Goal: Information Seeking & Learning: Learn about a topic

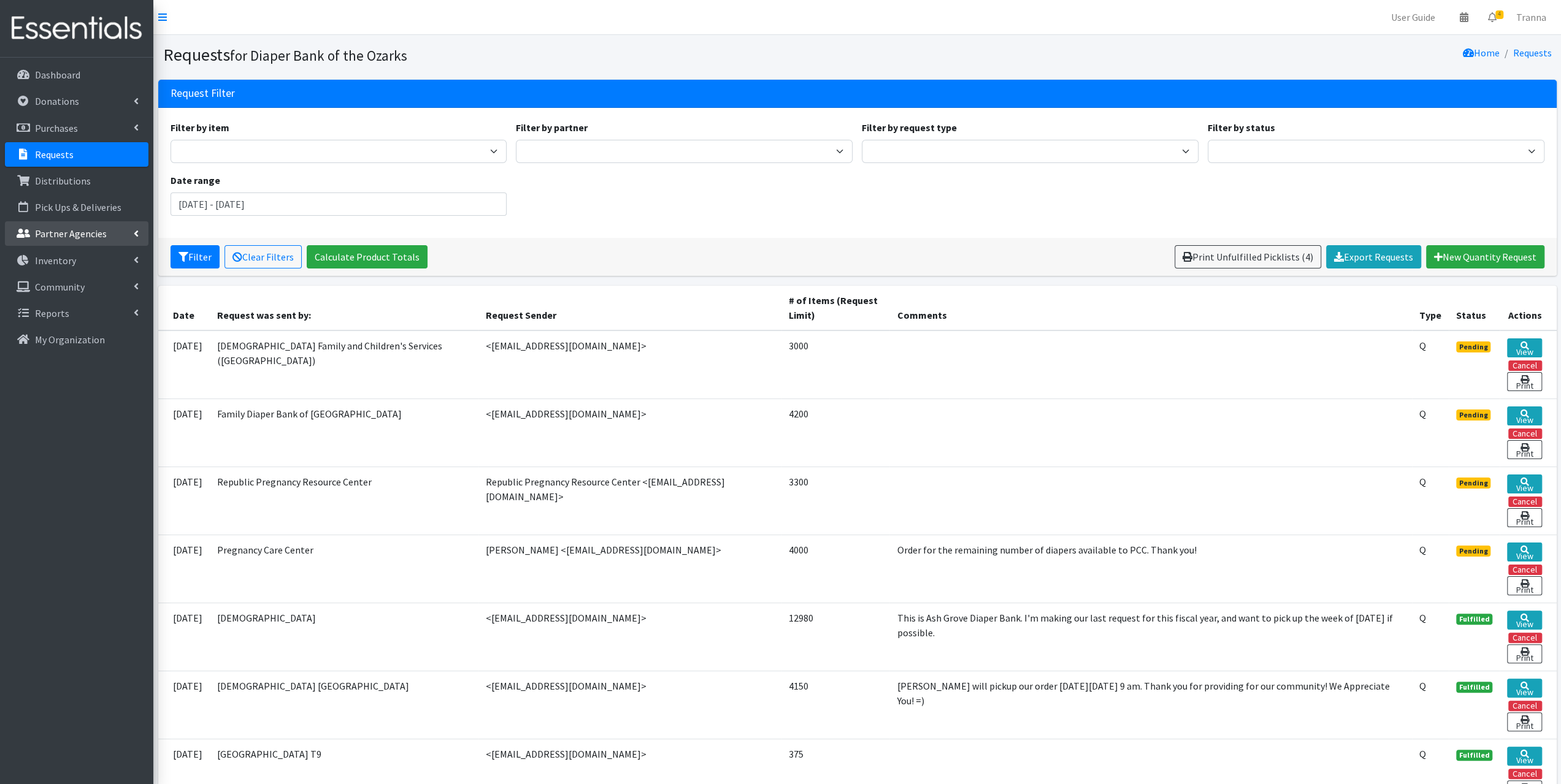
click at [74, 236] on p "Partner Agencies" at bounding box center [70, 233] width 72 height 12
click at [70, 262] on link "All Partners" at bounding box center [77, 260] width 144 height 24
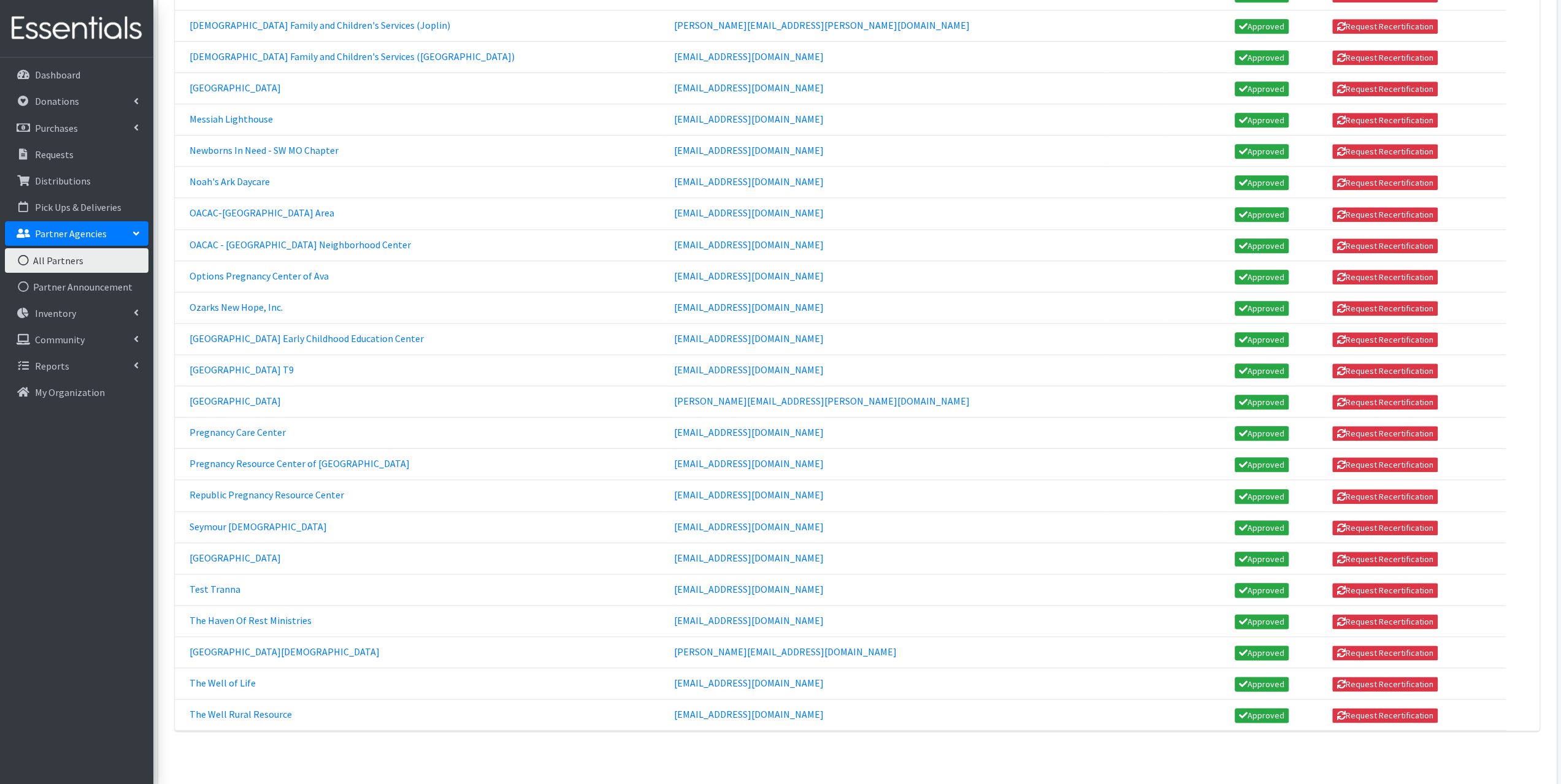
scroll to position [1214, 0]
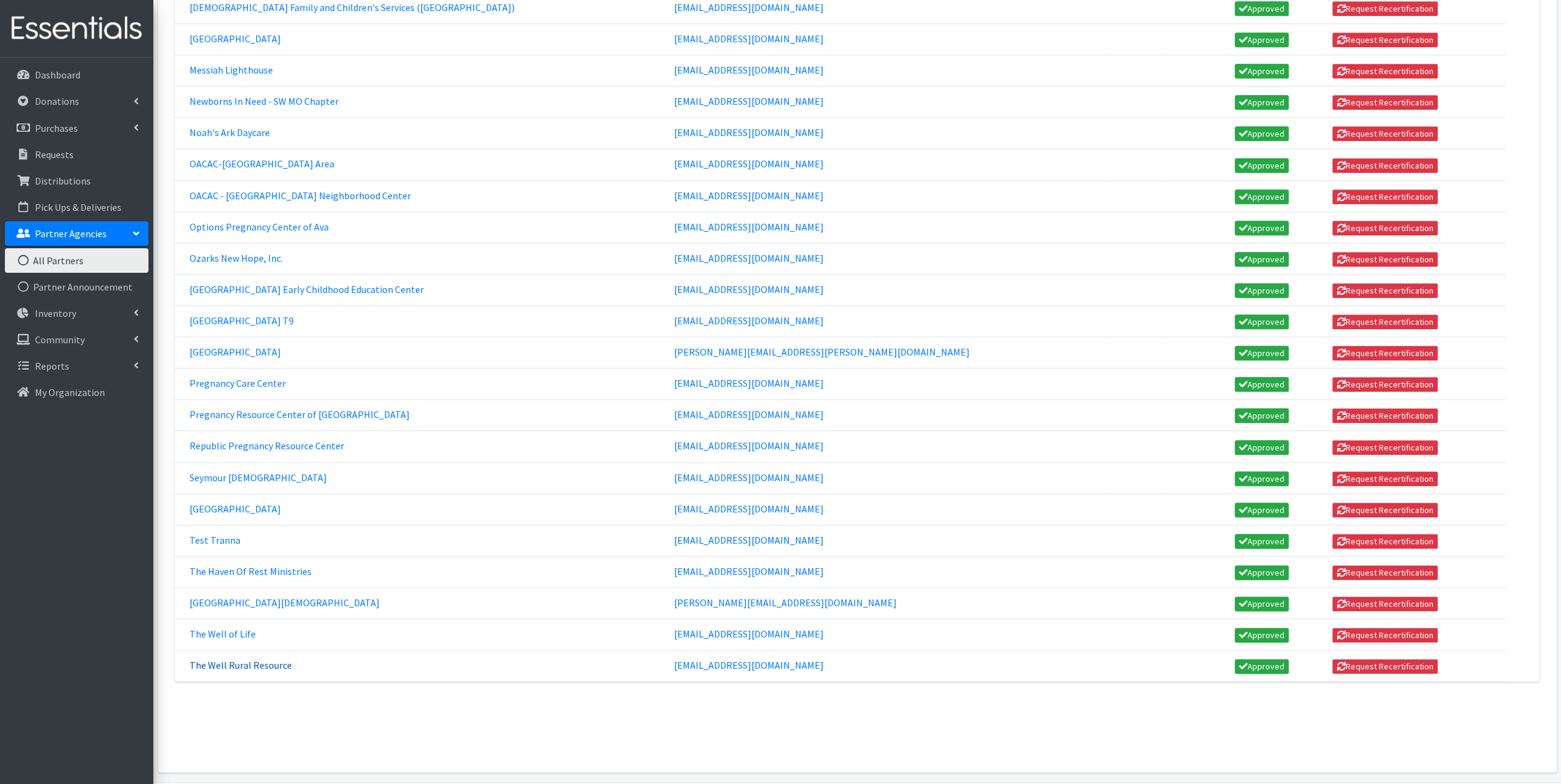
click at [275, 659] on link "The Well Rural Resource" at bounding box center [241, 665] width 103 height 12
click at [243, 628] on link "The Well of Life" at bounding box center [223, 634] width 66 height 12
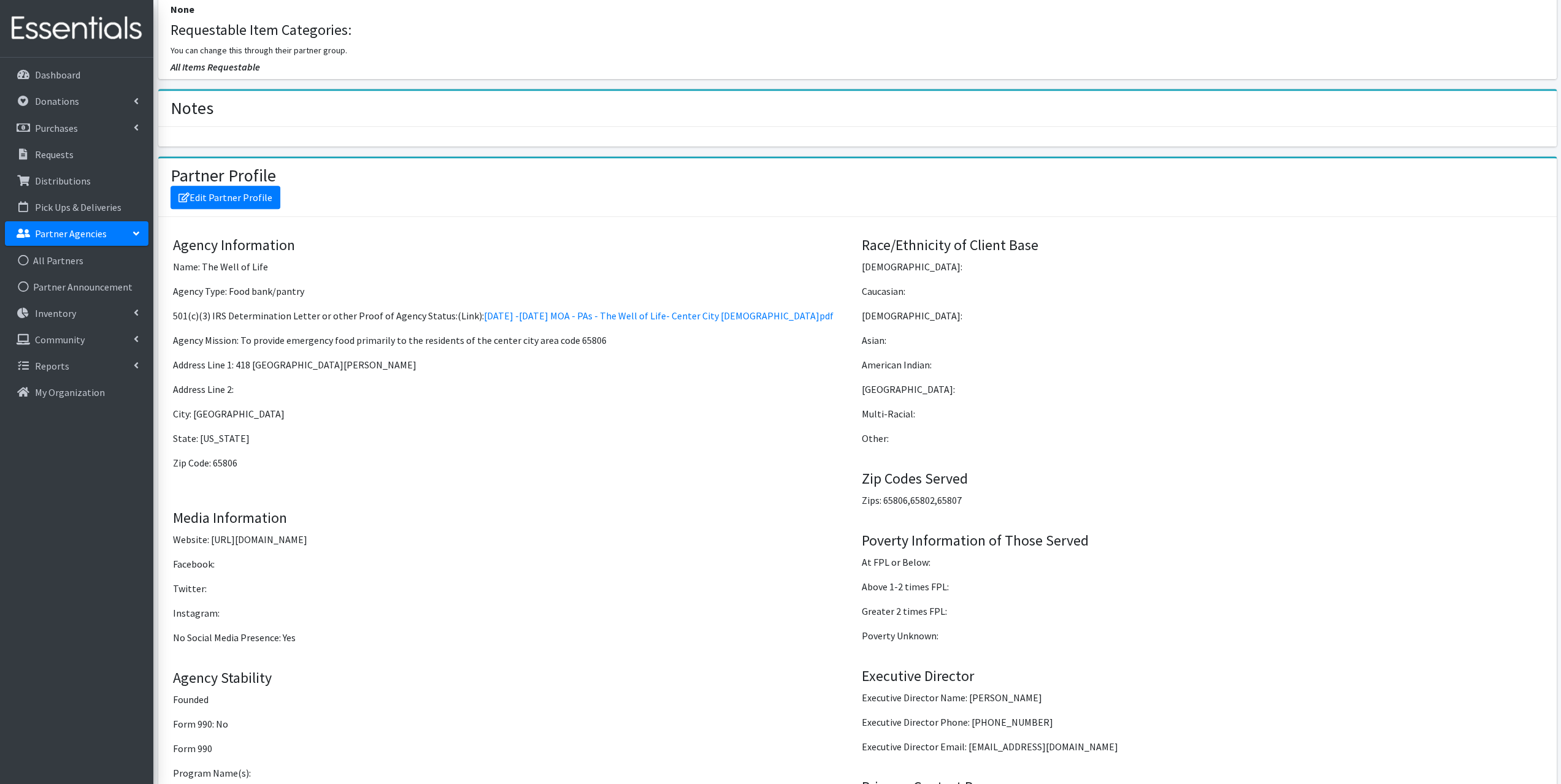
scroll to position [674, 0]
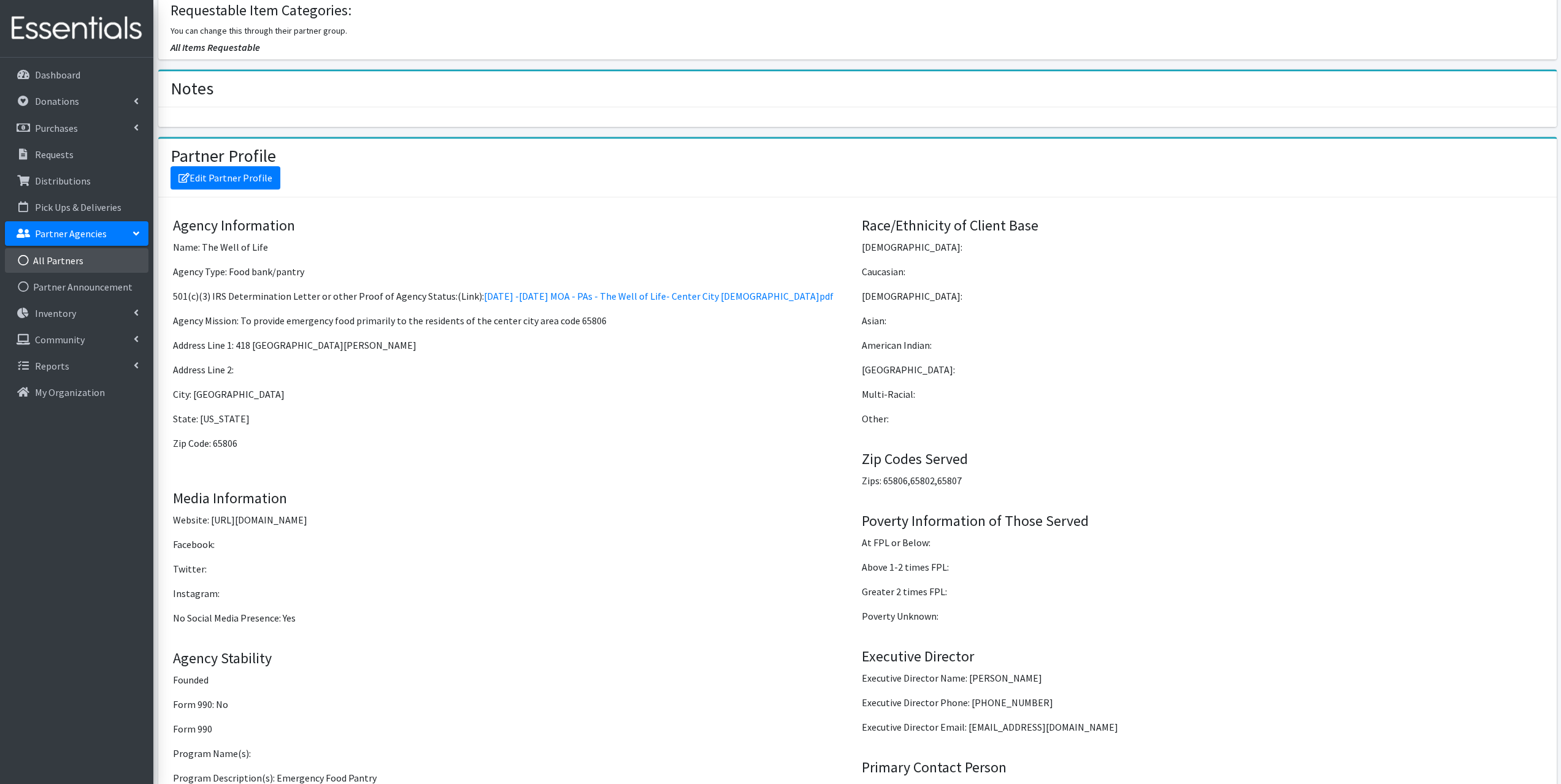
click at [57, 257] on link "All Partners" at bounding box center [77, 260] width 144 height 24
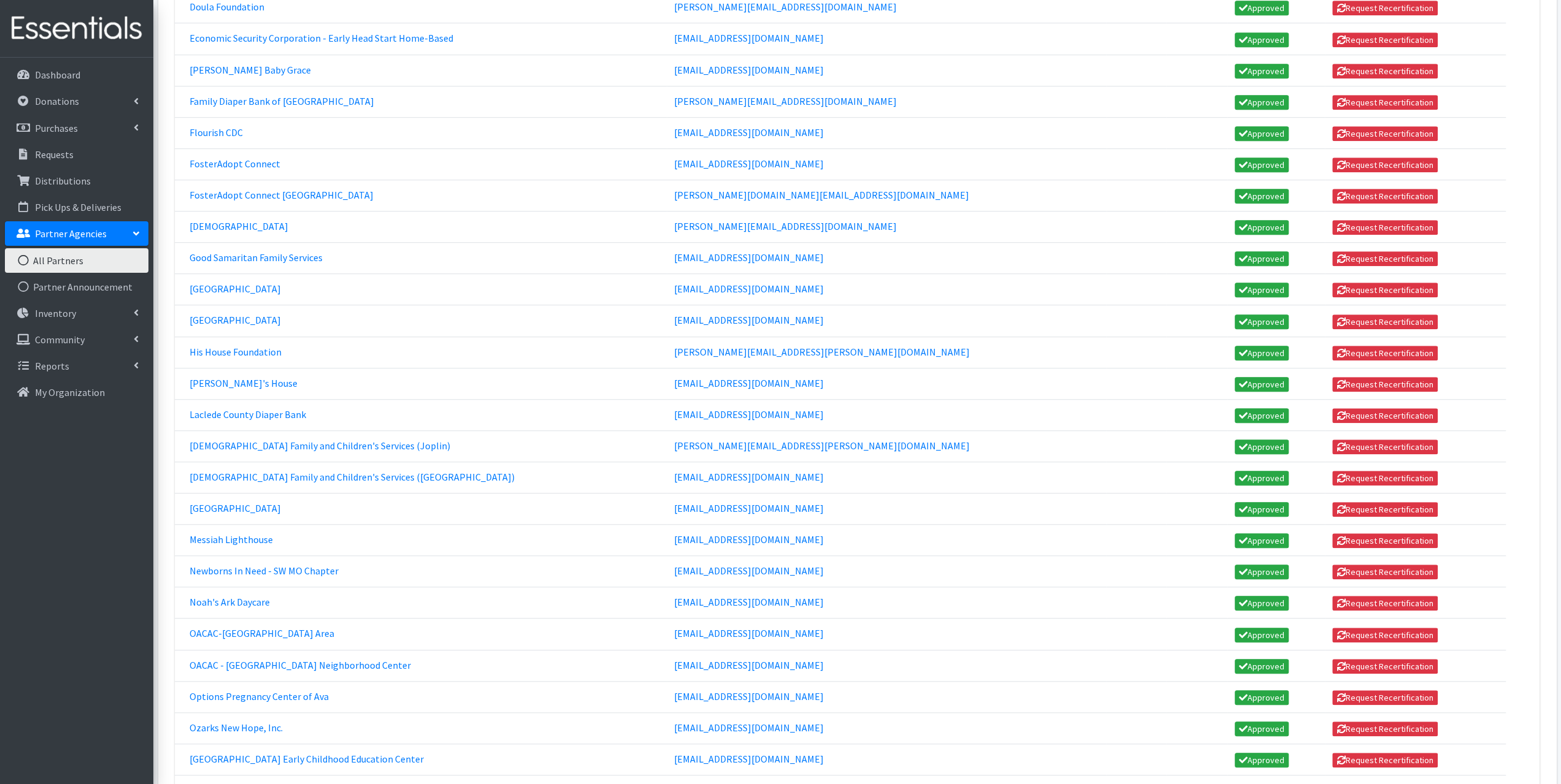
scroll to position [858, 0]
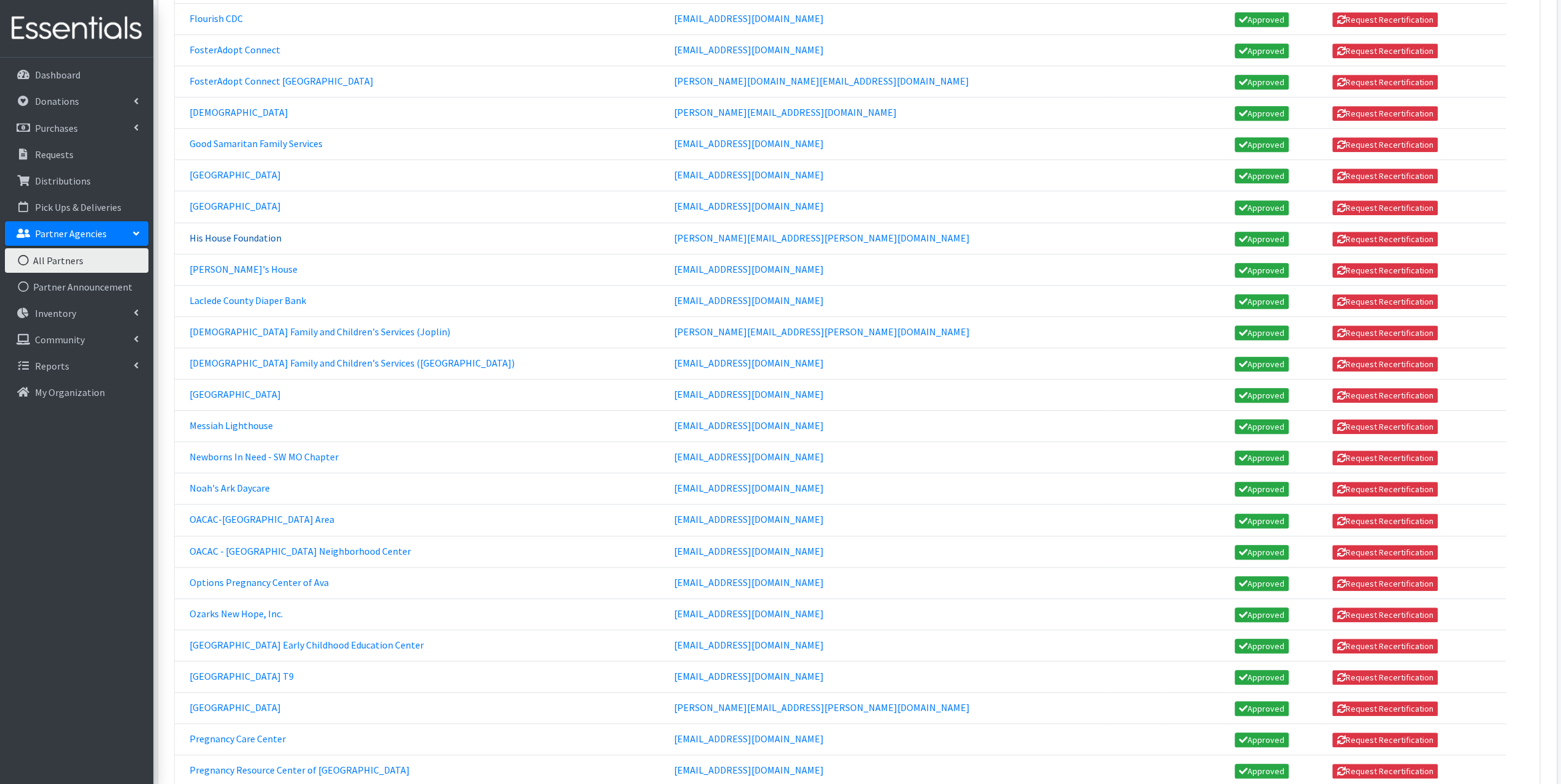
click at [230, 231] on link "His House Foundation" at bounding box center [235, 237] width 92 height 12
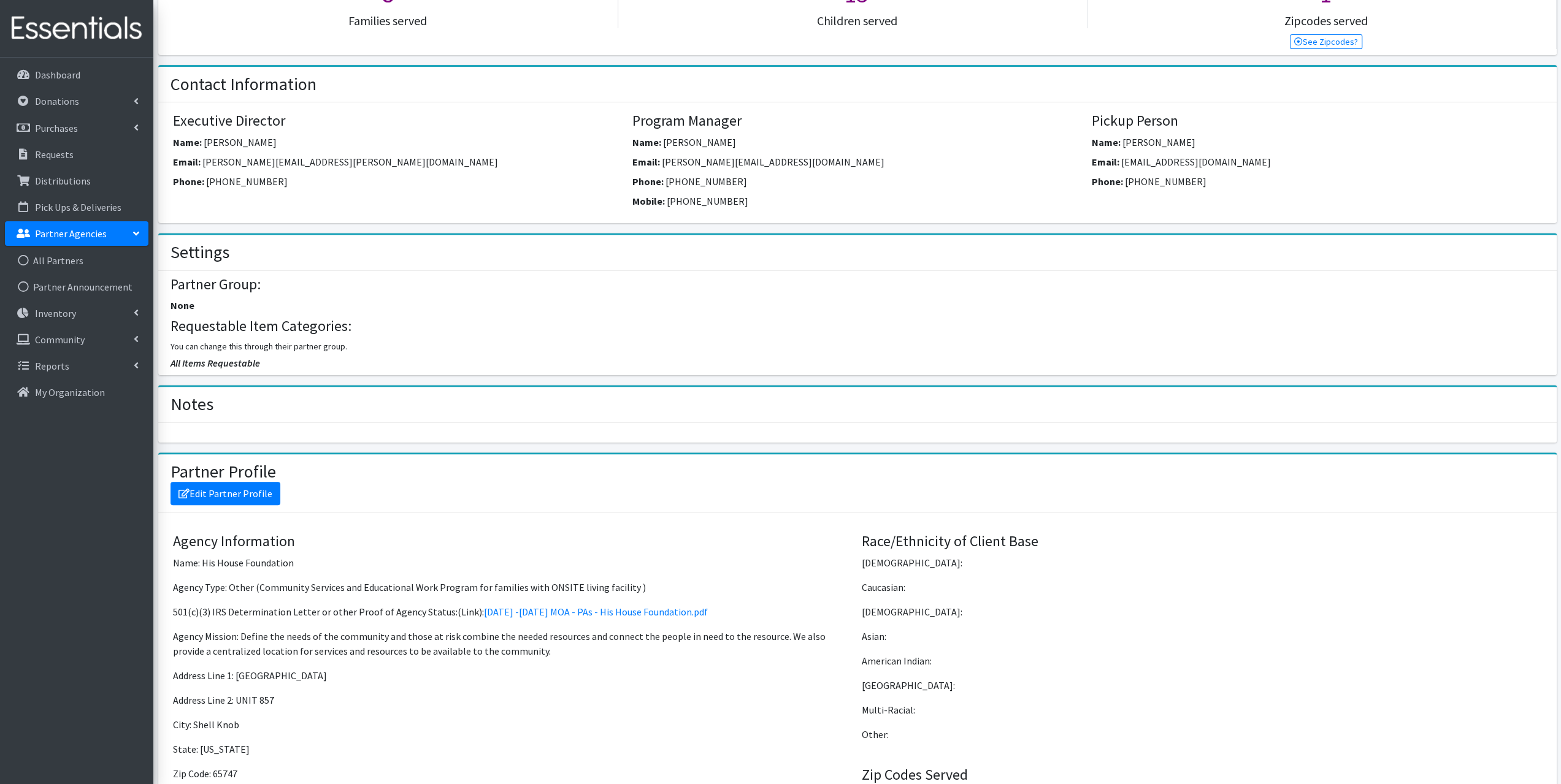
scroll to position [491, 0]
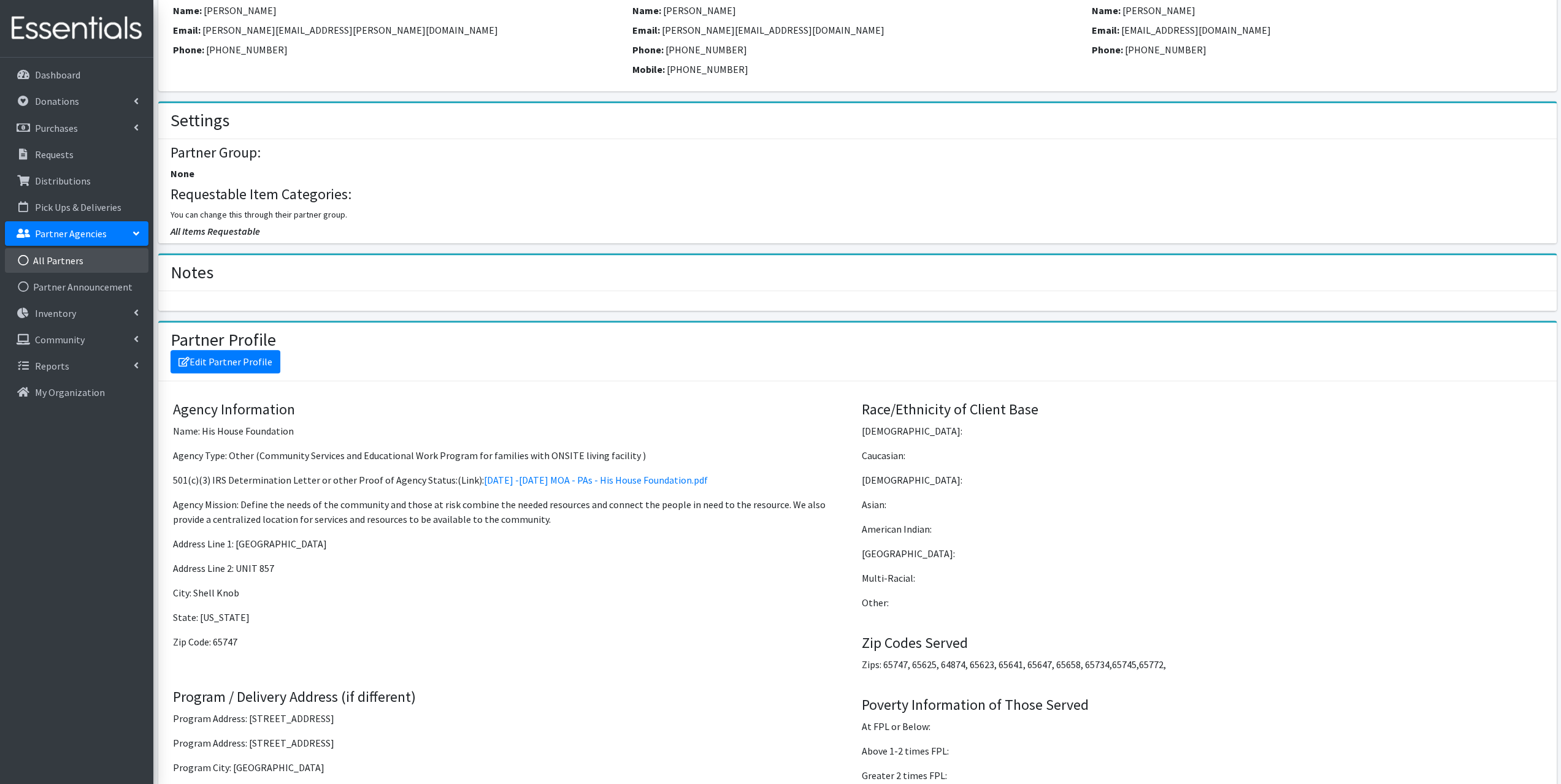
click at [68, 256] on link "All Partners" at bounding box center [77, 260] width 144 height 24
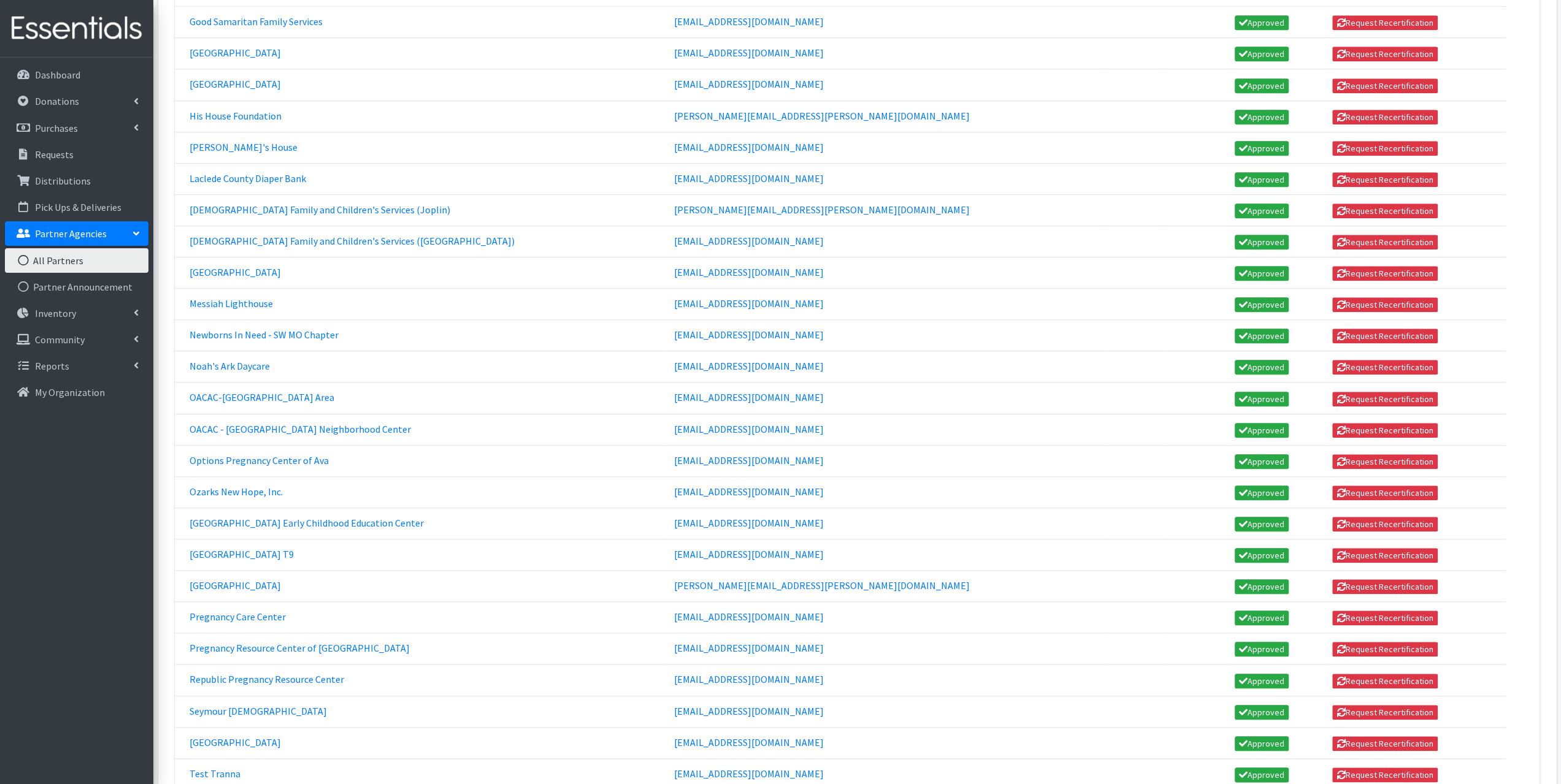
scroll to position [1104, 0]
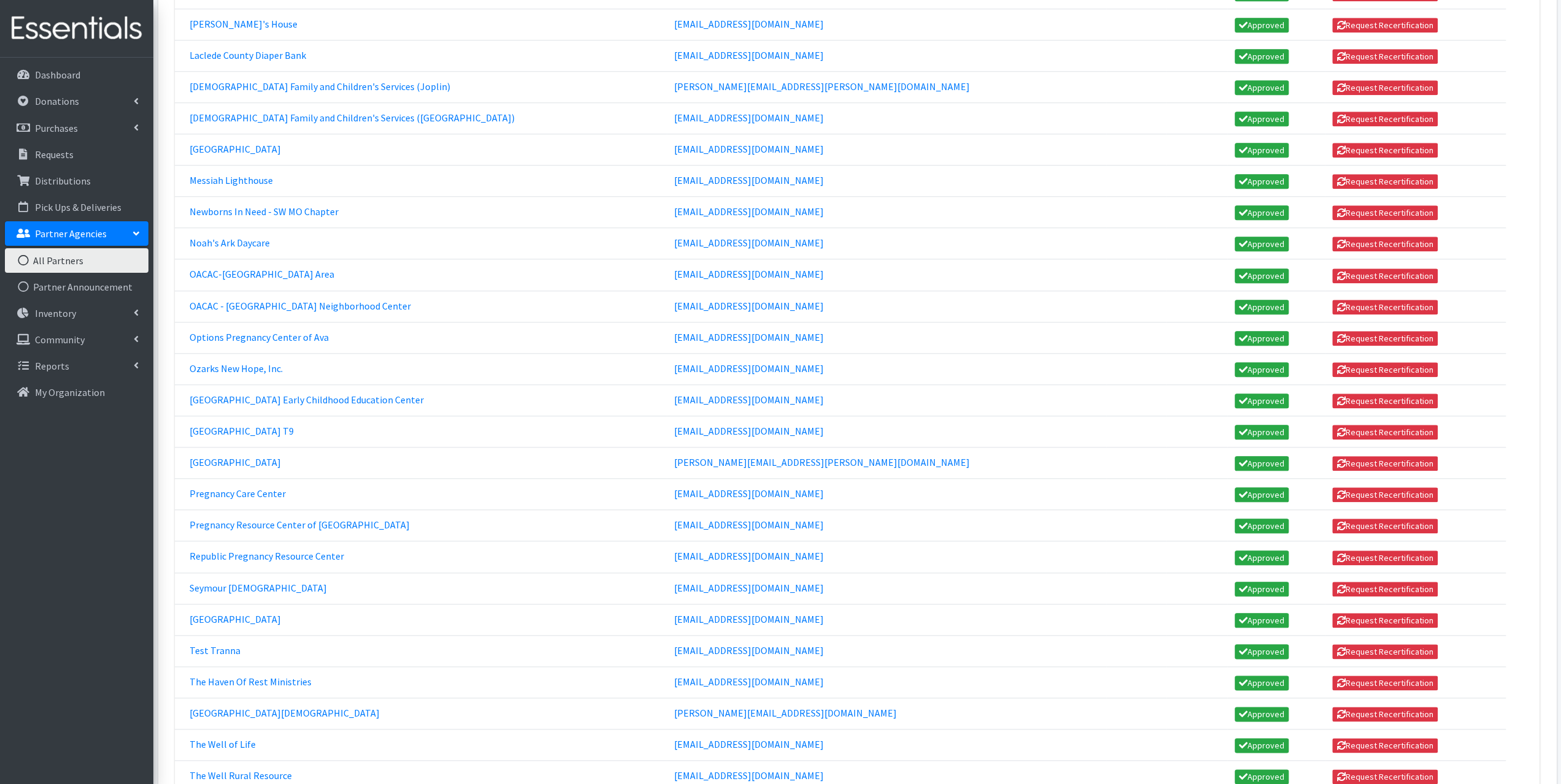
click at [212, 228] on td "Noah's Ark Daycare" at bounding box center [421, 244] width 492 height 31
click at [223, 228] on td "Noah's Ark Daycare" at bounding box center [421, 244] width 492 height 31
click at [231, 237] on link "Noah's Ark Daycare" at bounding box center [230, 242] width 81 height 12
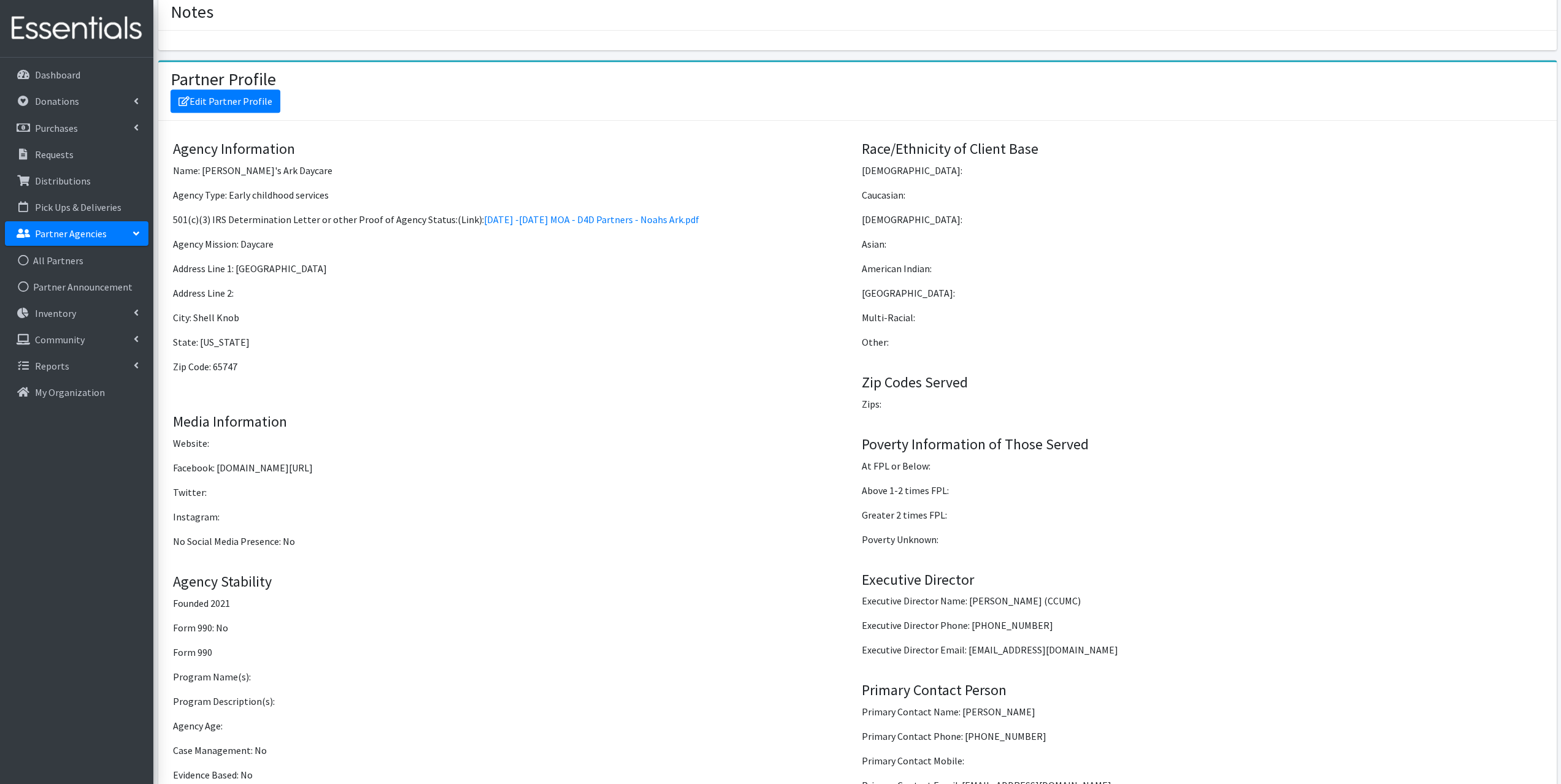
scroll to position [736, 0]
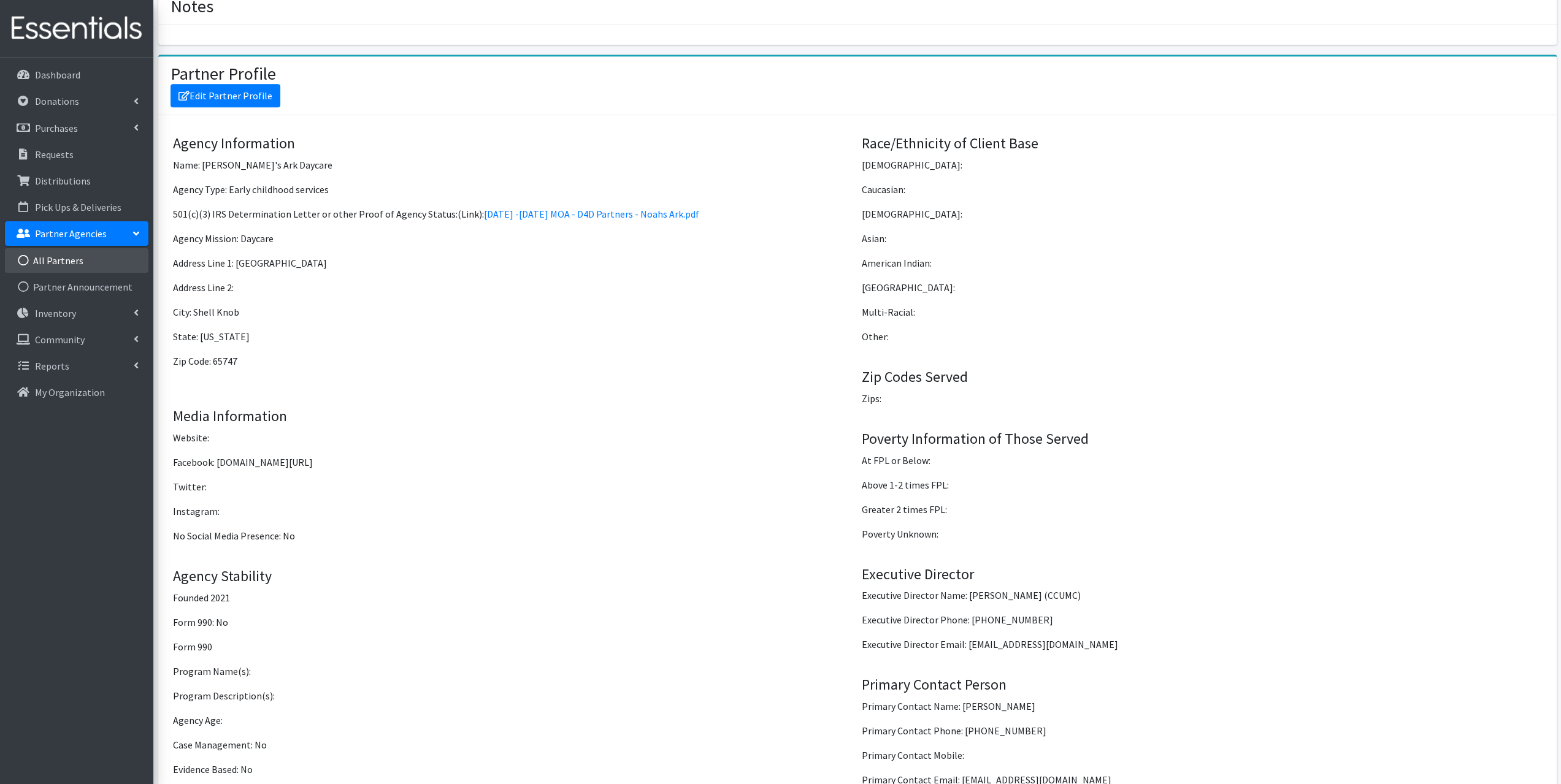
click at [48, 259] on link "All Partners" at bounding box center [77, 260] width 144 height 24
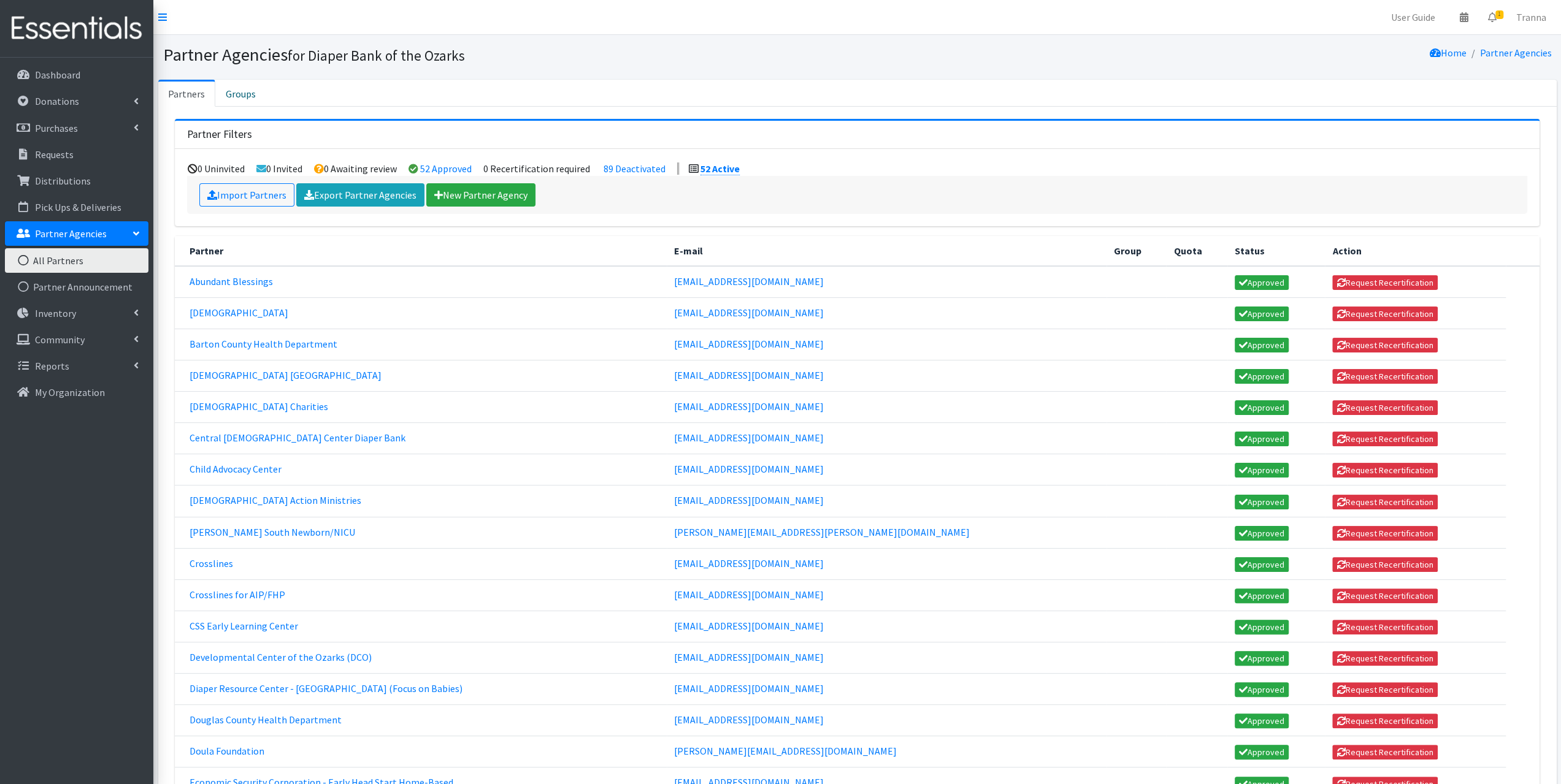
click at [622, 17] on nav "User Guide 0 Pick-ups remaining this week View Calendar 1 1 Requests 0 Partner …" at bounding box center [857, 17] width 1407 height 35
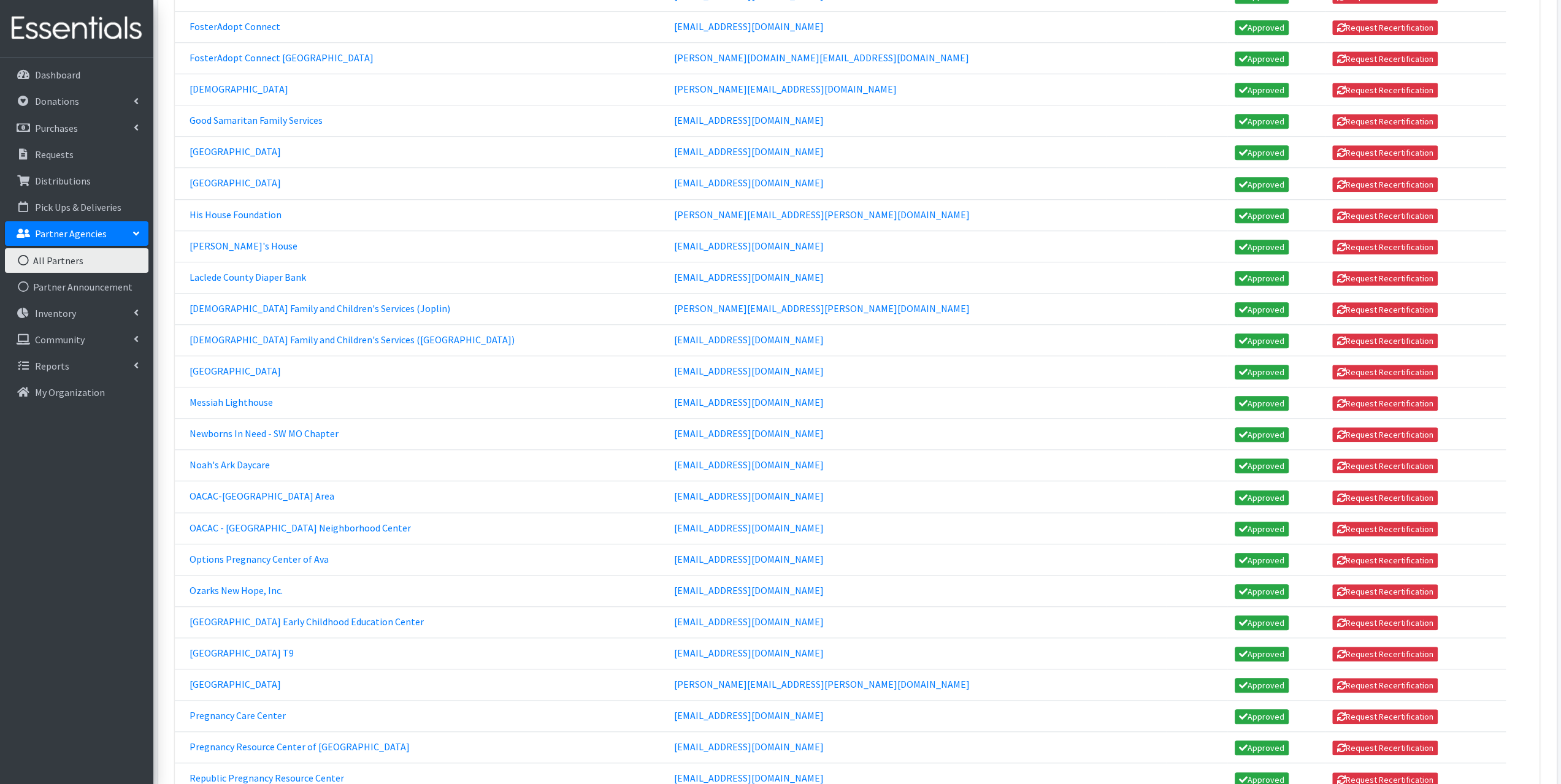
scroll to position [981, 0]
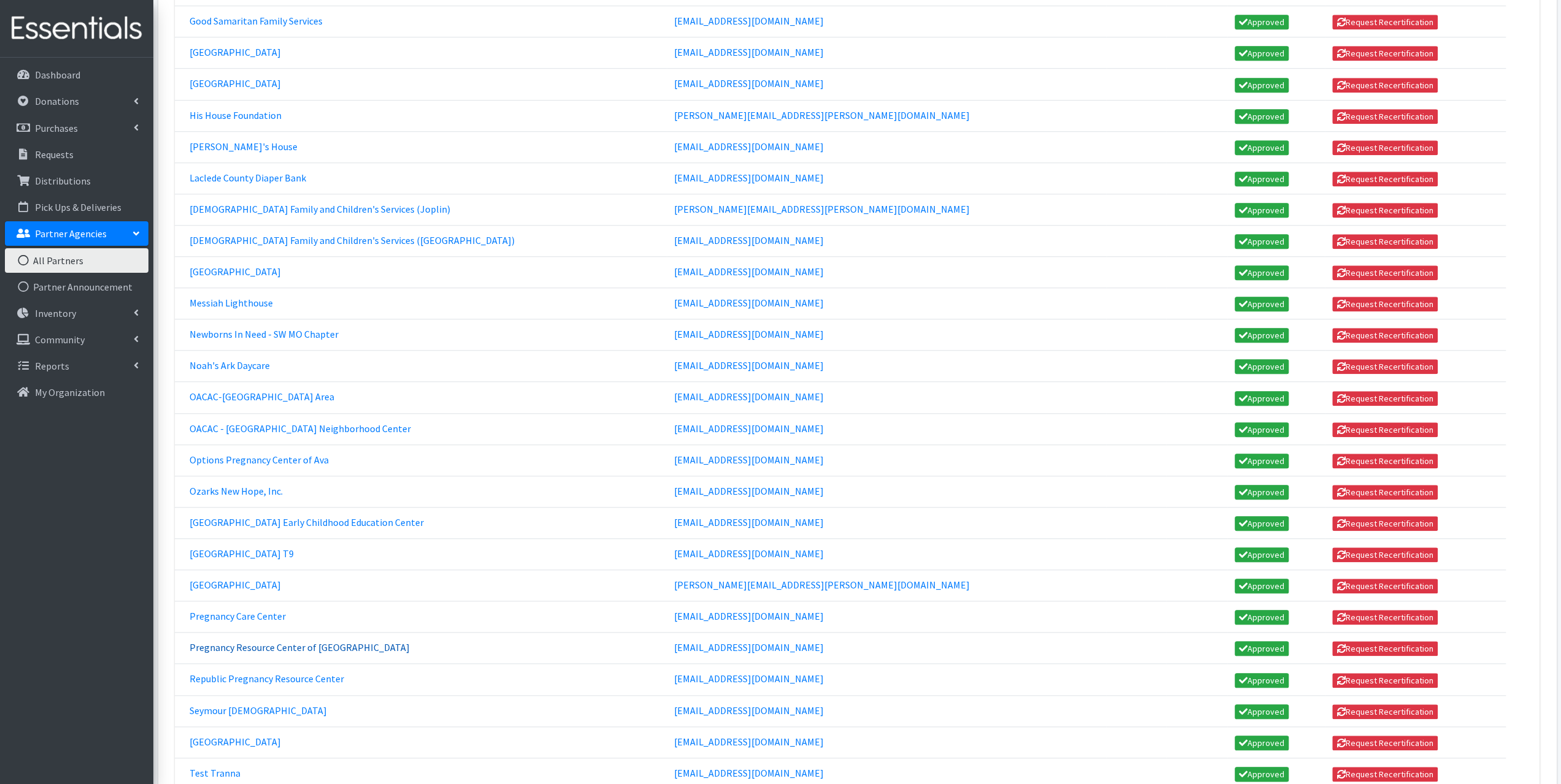
click at [247, 642] on link "Pregnancy Resource Center of South Central MO" at bounding box center [299, 647] width 220 height 12
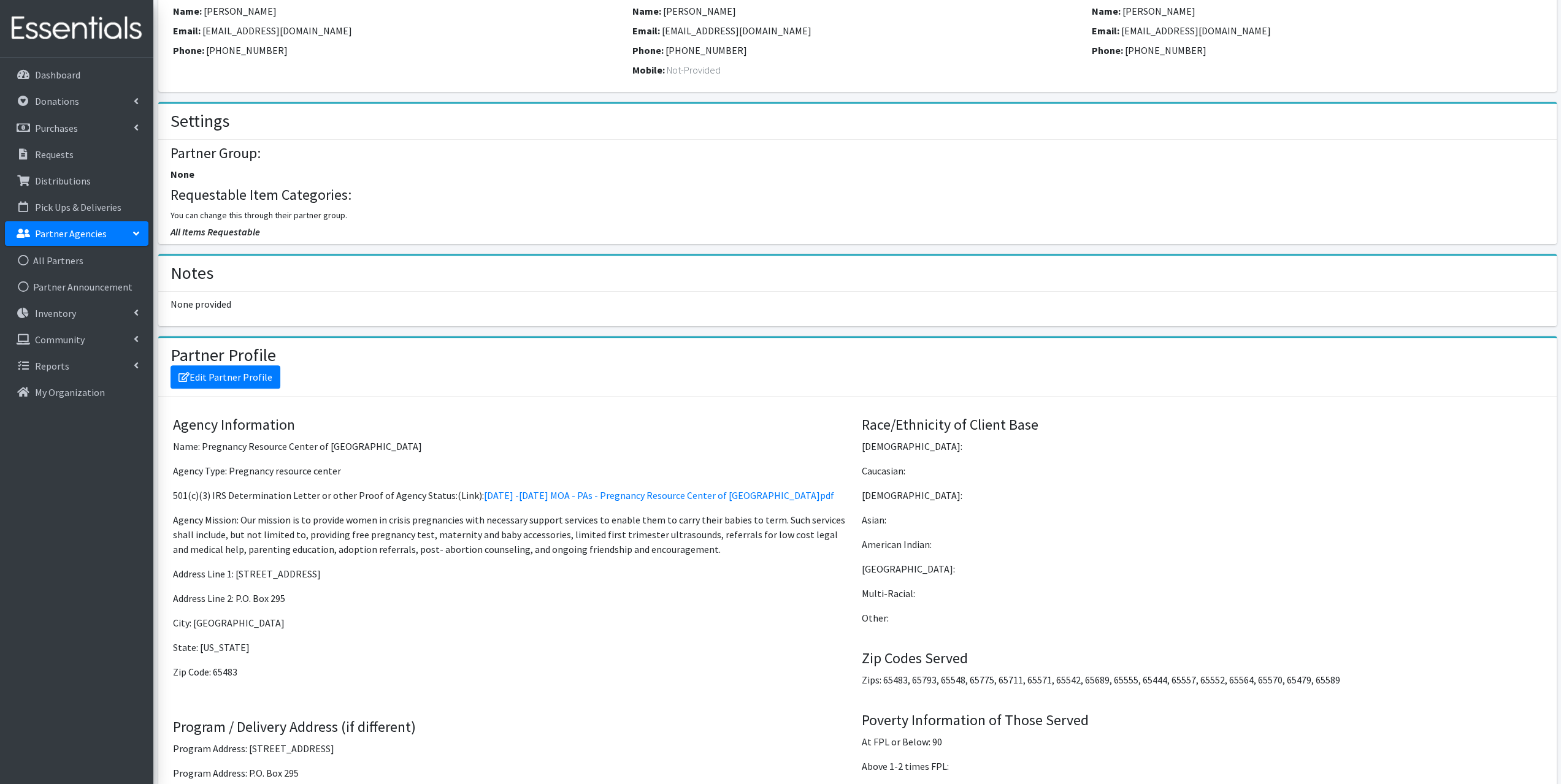
scroll to position [491, 0]
click at [74, 256] on link "All Partners" at bounding box center [77, 260] width 144 height 24
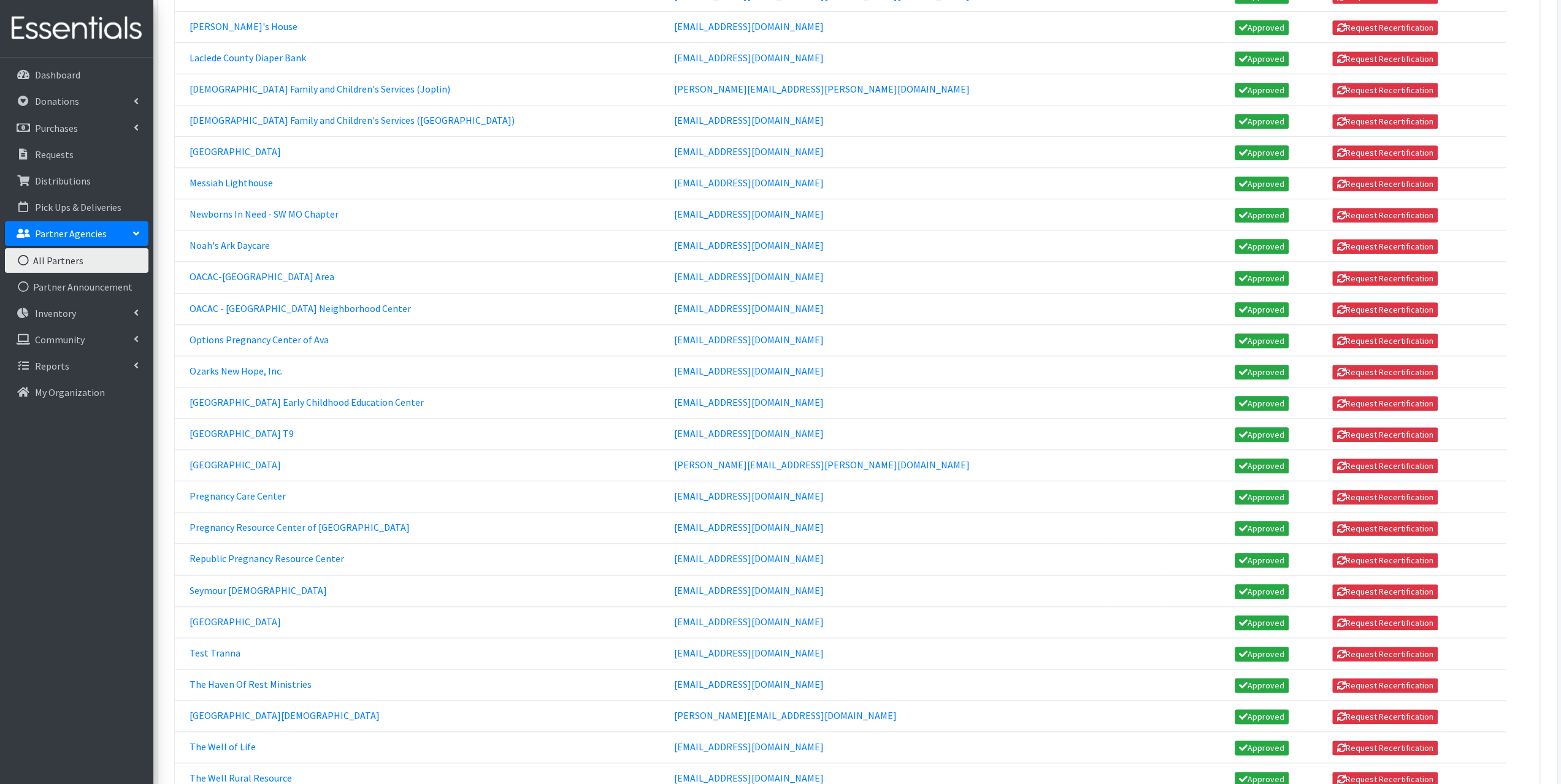
scroll to position [1104, 0]
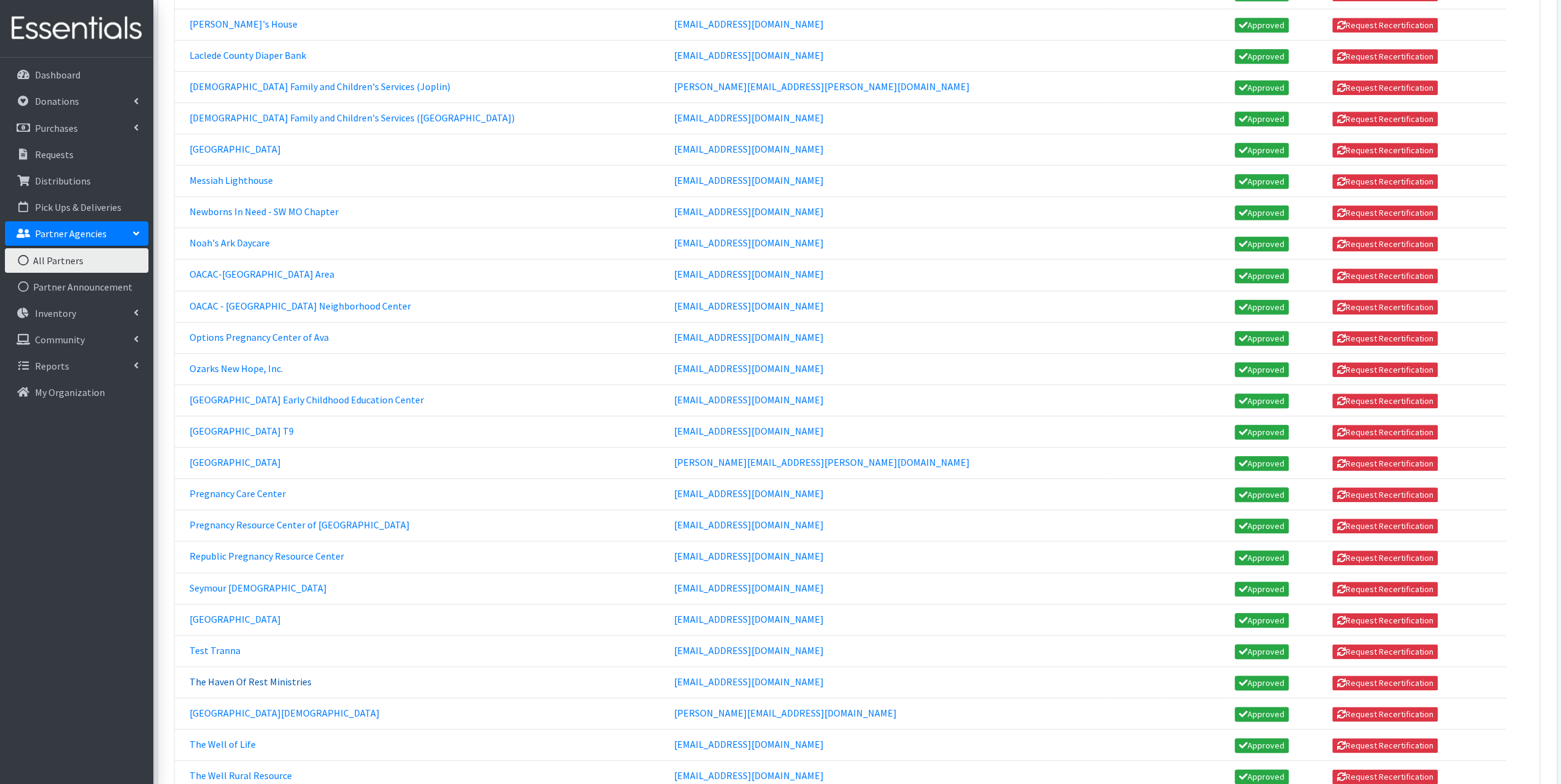
click at [230, 676] on link "The Haven Of Rest Ministries" at bounding box center [250, 681] width 122 height 12
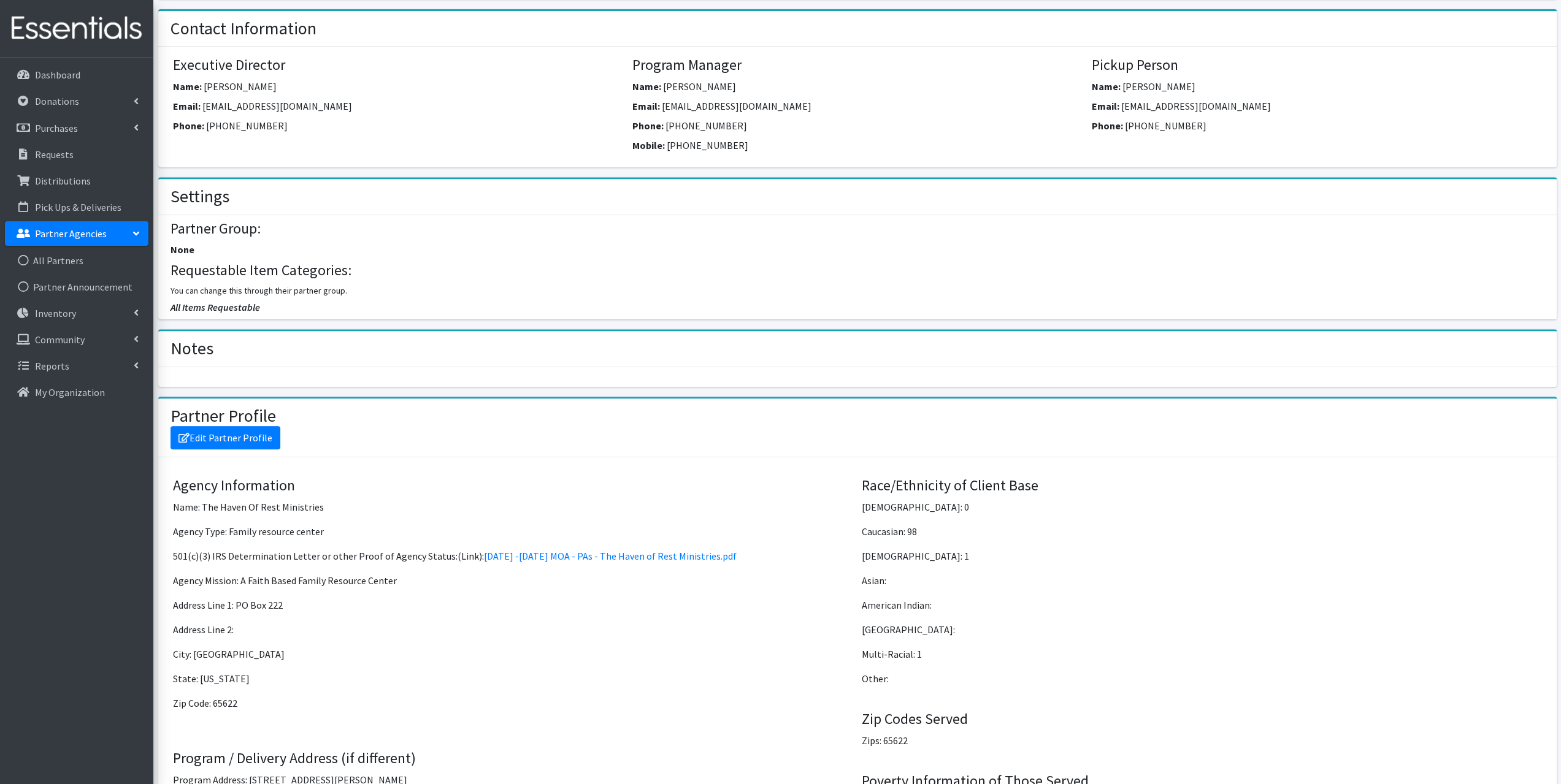
scroll to position [429, 0]
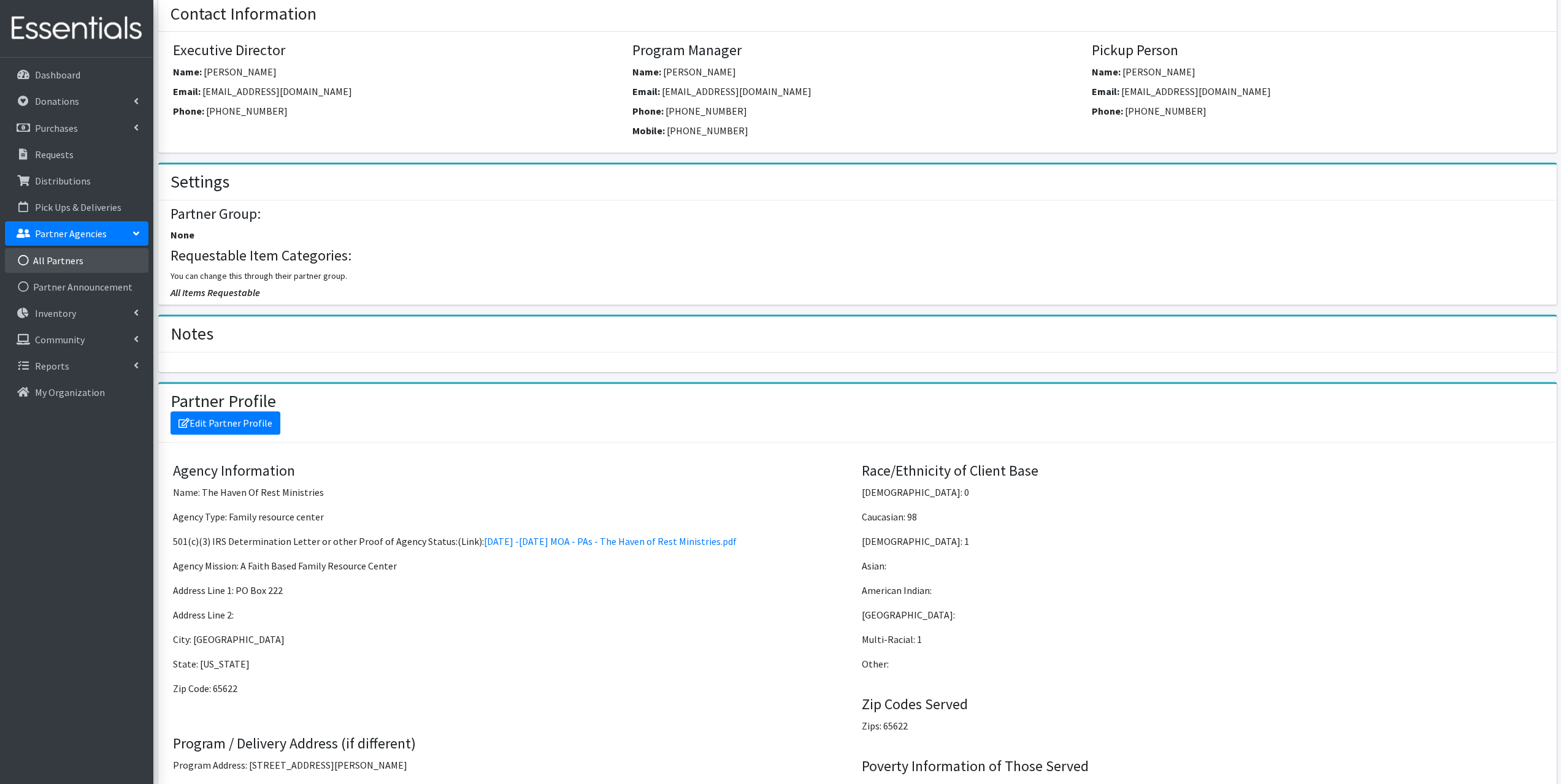
click at [56, 258] on link "All Partners" at bounding box center [77, 260] width 144 height 24
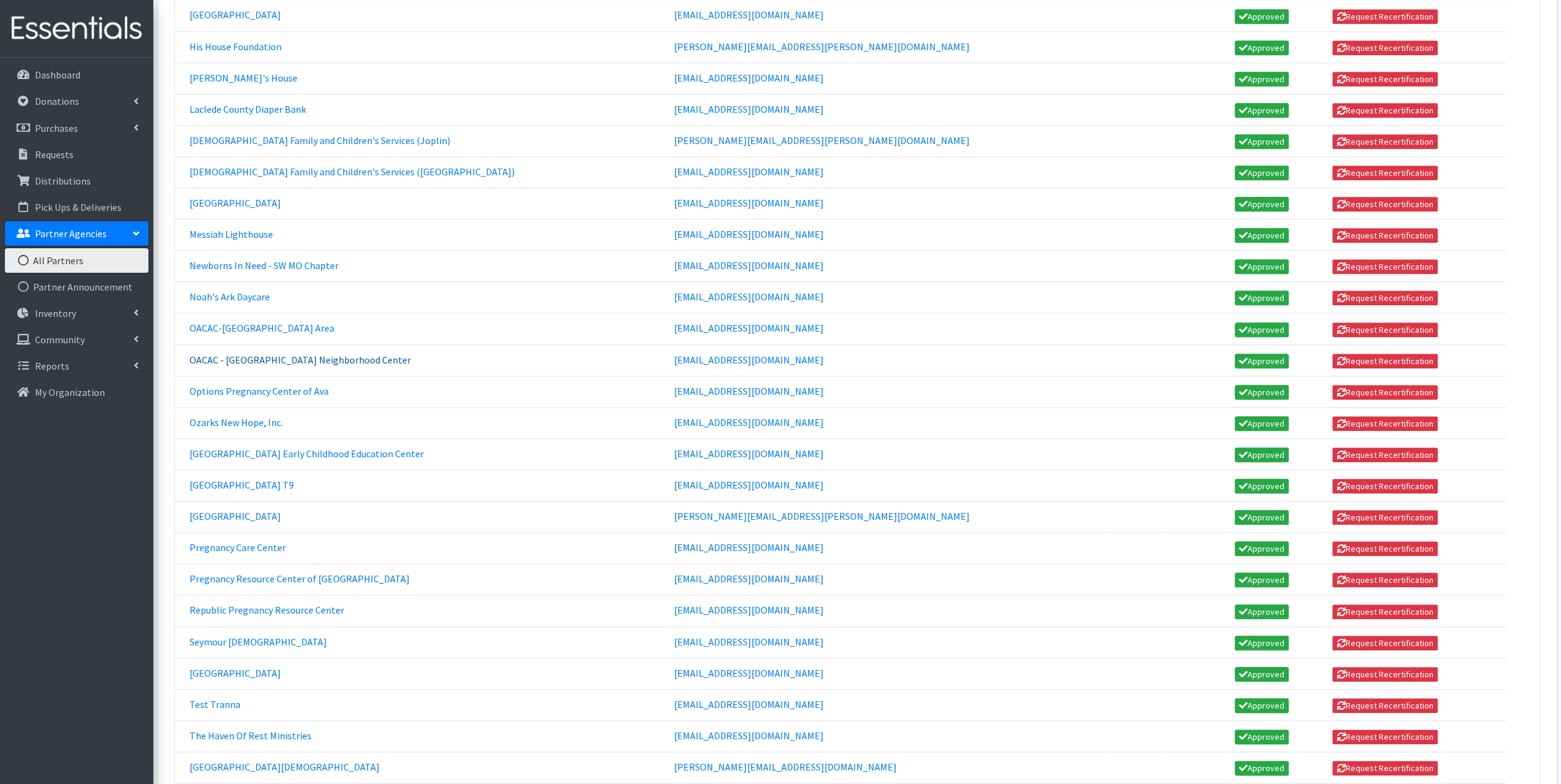
scroll to position [1165, 0]
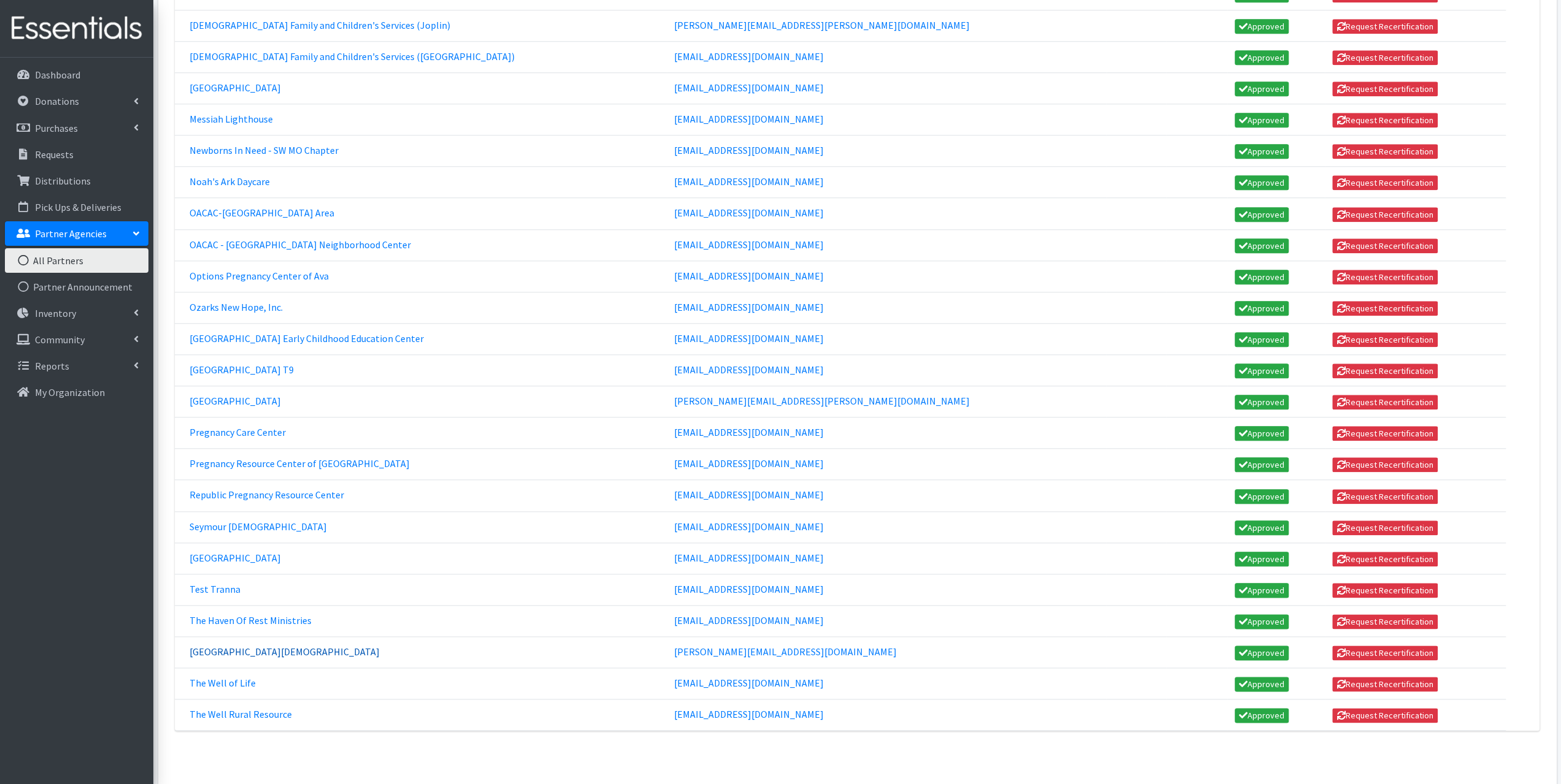
click at [241, 645] on link "[GEOGRAPHIC_DATA][DEMOGRAPHIC_DATA]" at bounding box center [284, 651] width 190 height 12
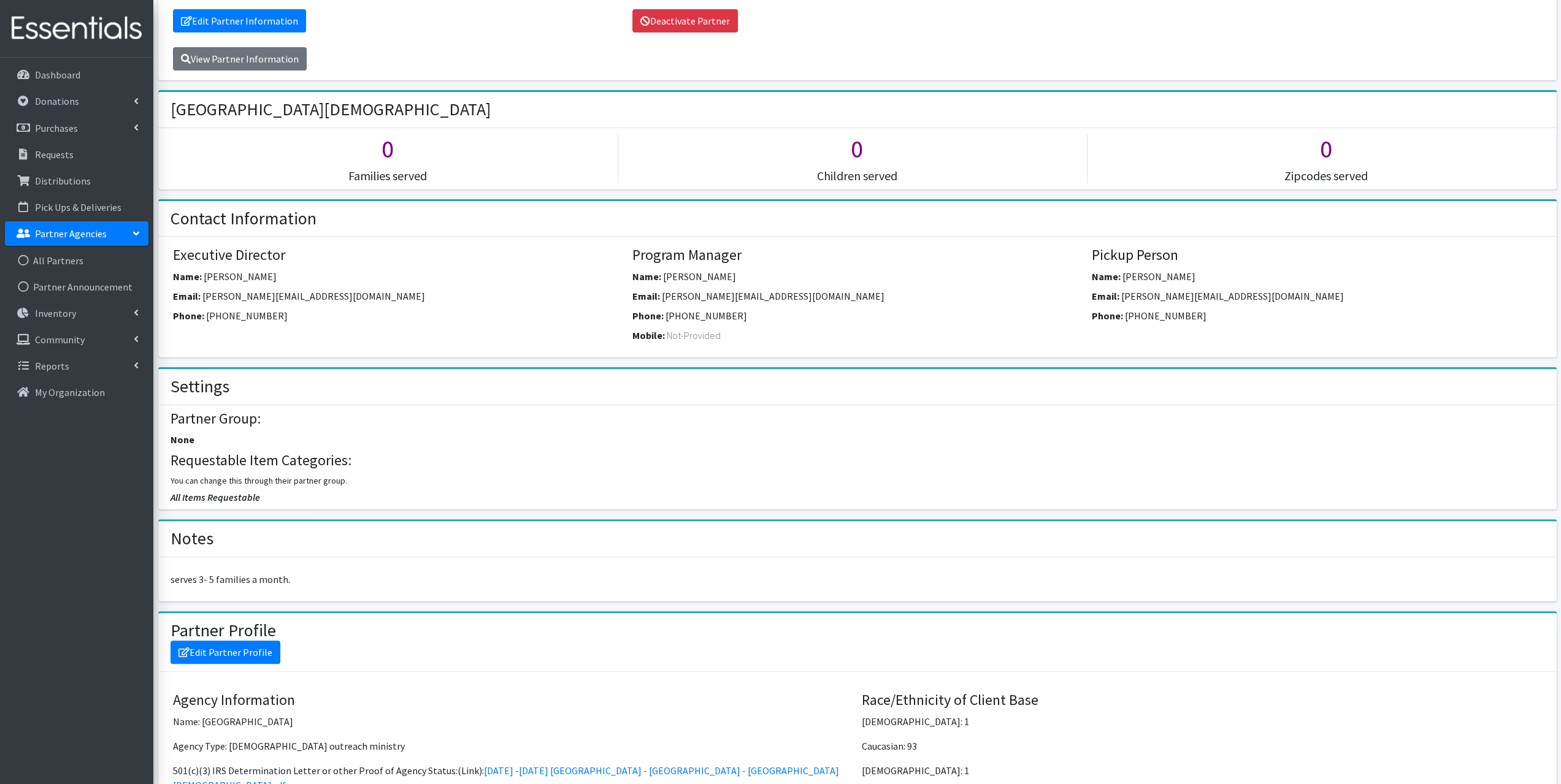
scroll to position [306, 0]
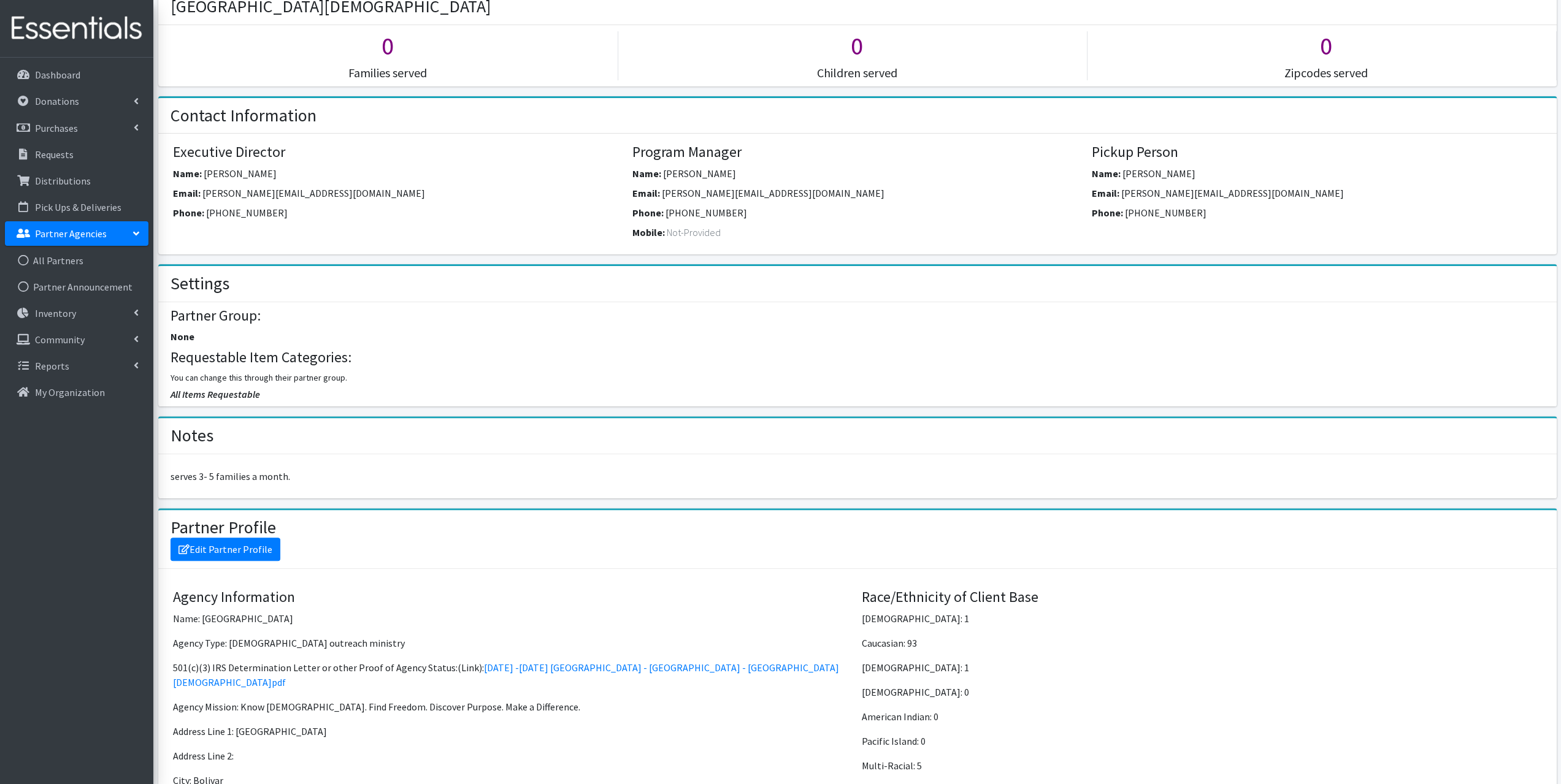
click at [82, 235] on p "Partner Agencies" at bounding box center [70, 233] width 72 height 12
click at [83, 236] on p "Partner Agencies" at bounding box center [70, 233] width 72 height 12
click at [66, 260] on link "All Partners" at bounding box center [77, 260] width 144 height 24
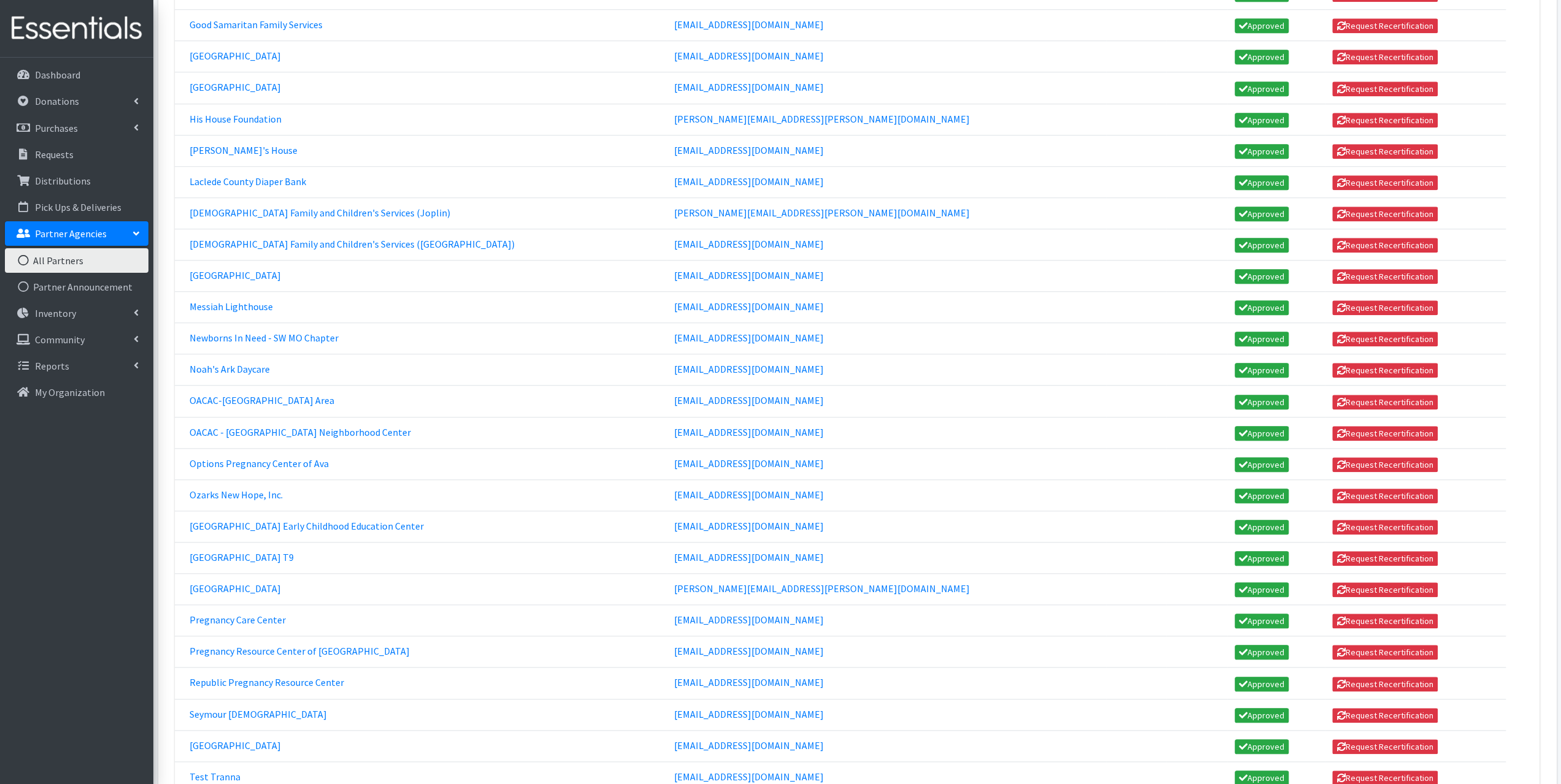
scroll to position [981, 0]
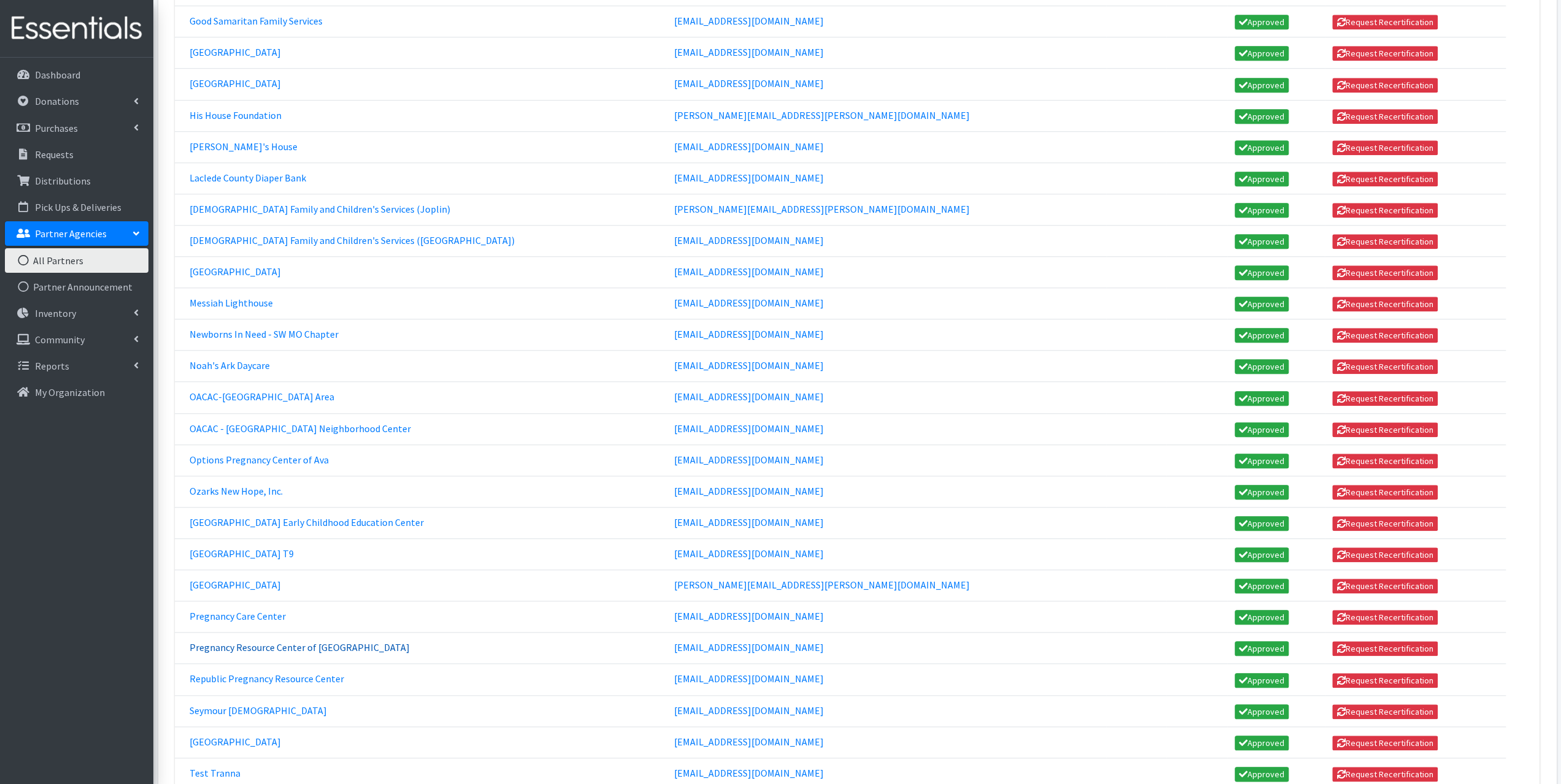
click at [227, 642] on link "Pregnancy Resource Center of [GEOGRAPHIC_DATA]" at bounding box center [299, 647] width 220 height 12
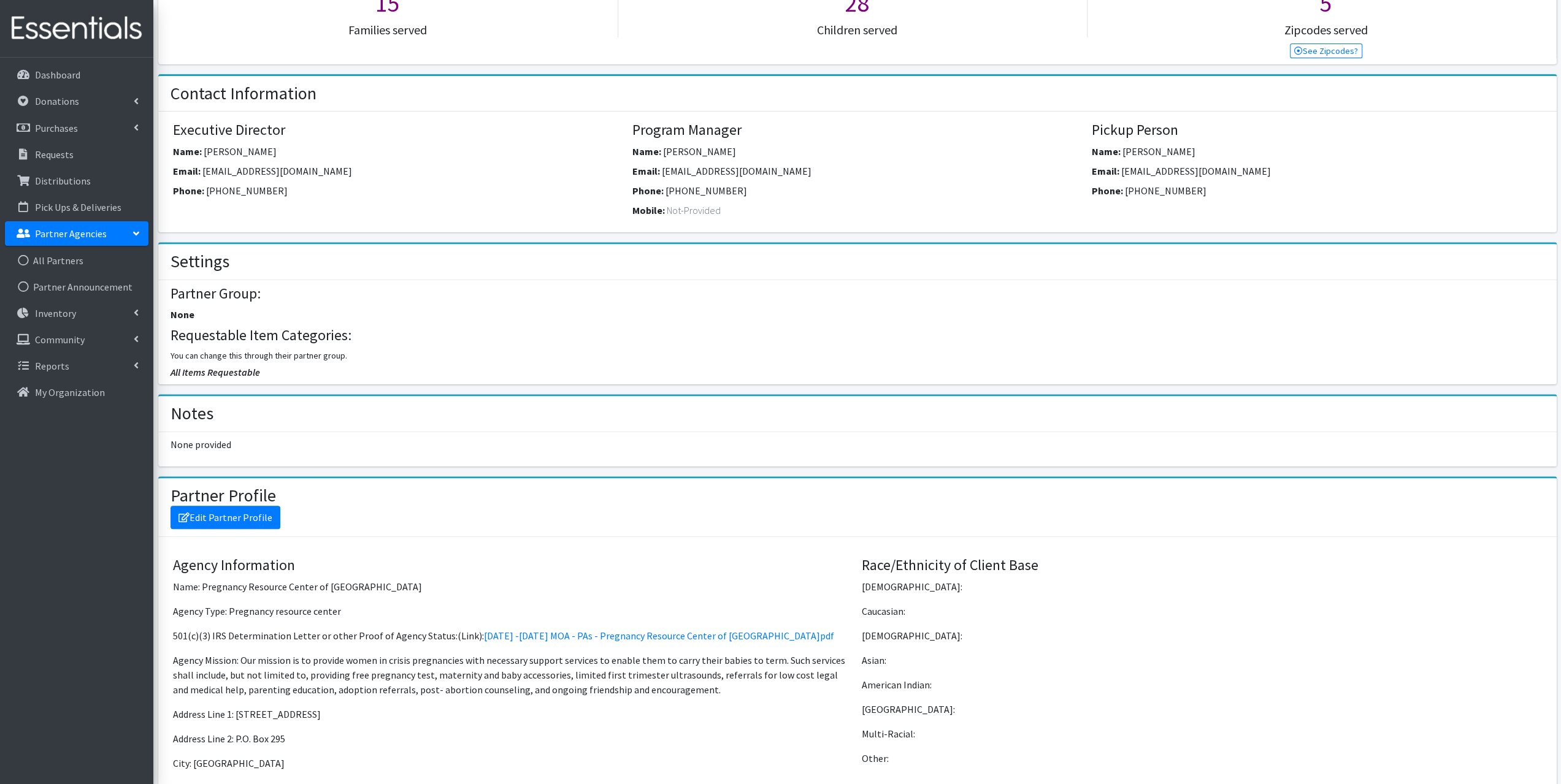
scroll to position [429, 0]
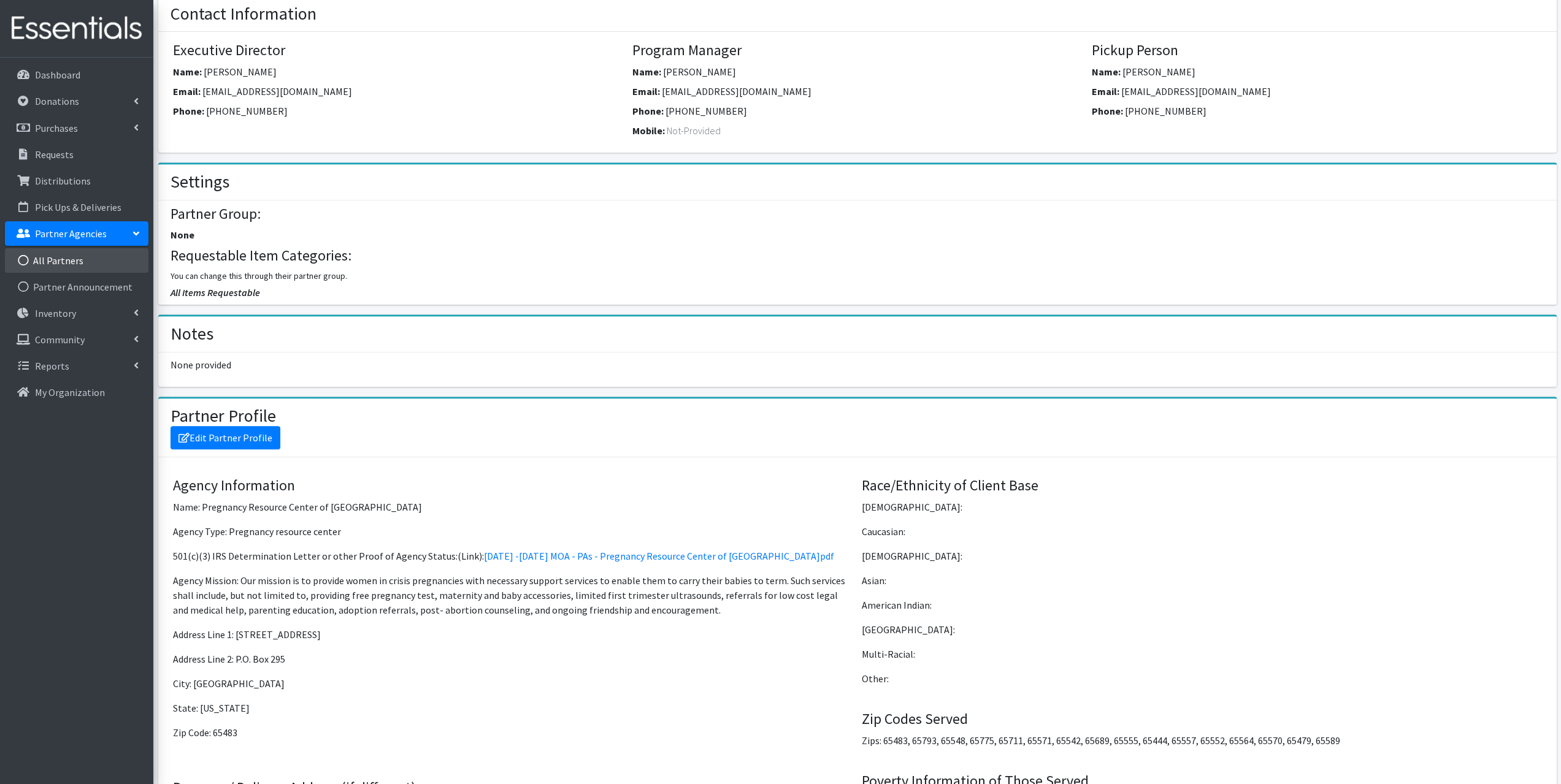
click at [70, 259] on link "All Partners" at bounding box center [77, 260] width 144 height 24
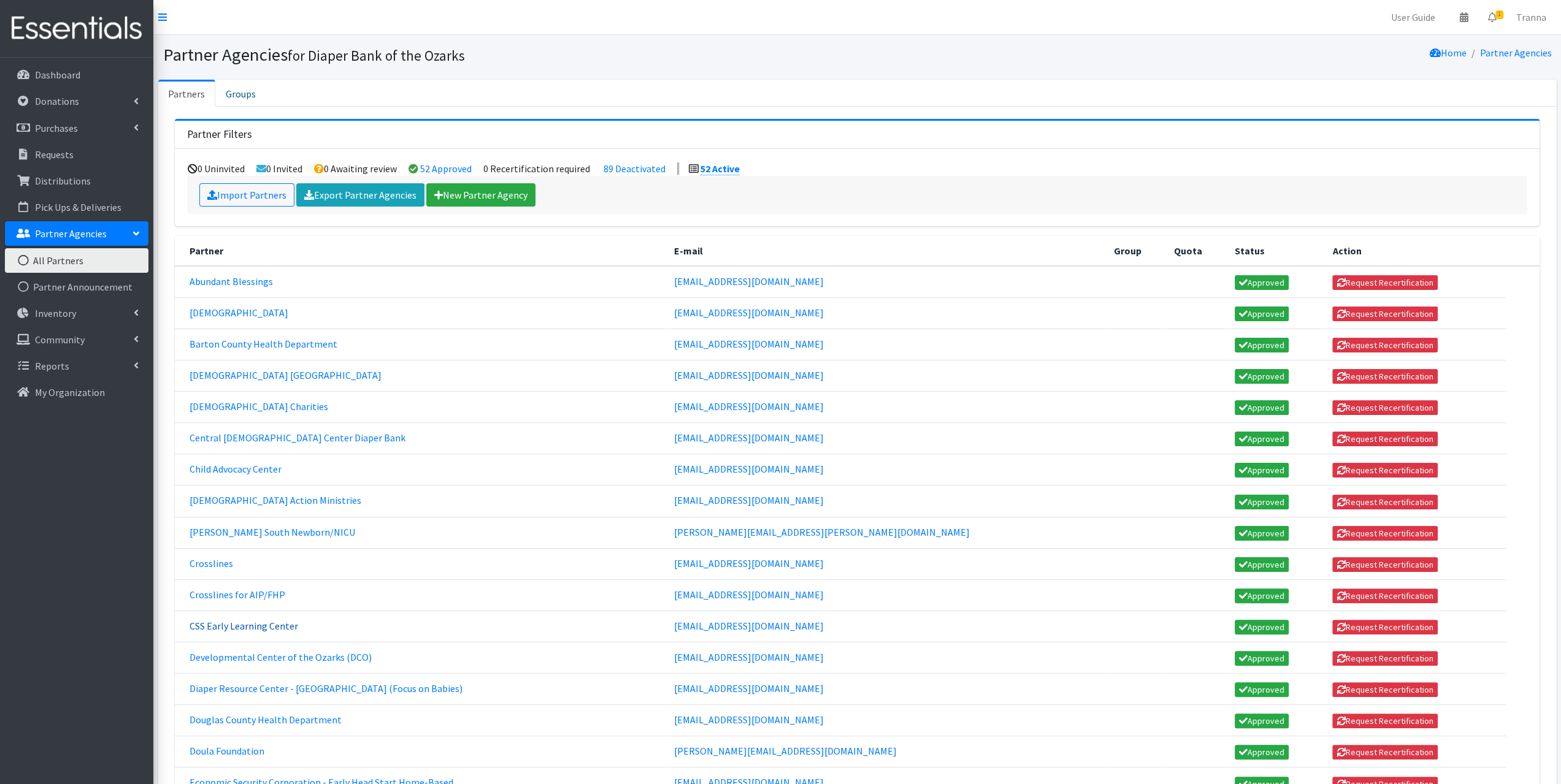
click at [215, 620] on link "CSS Early Learning Center" at bounding box center [244, 625] width 108 height 12
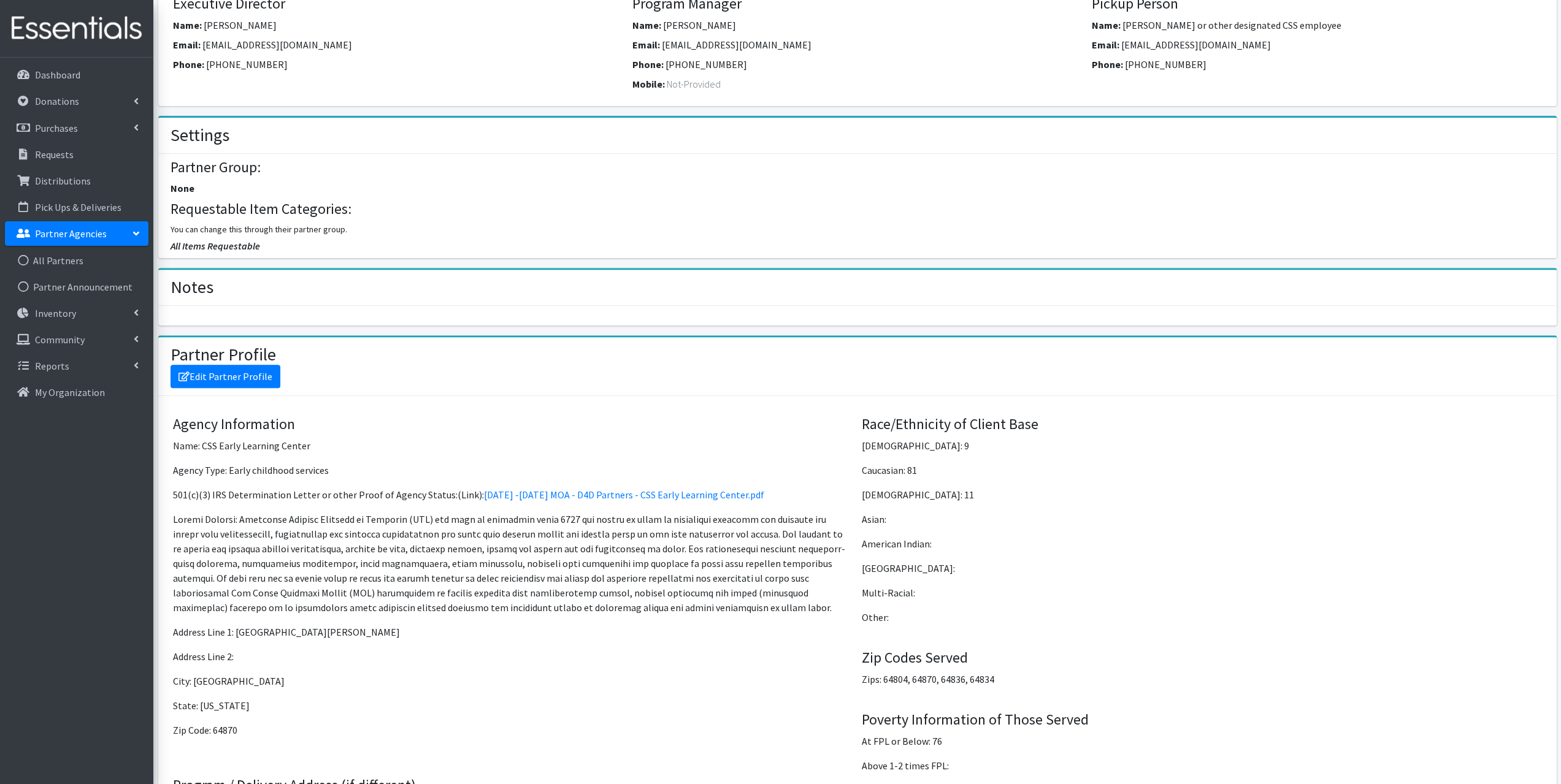
scroll to position [613, 0]
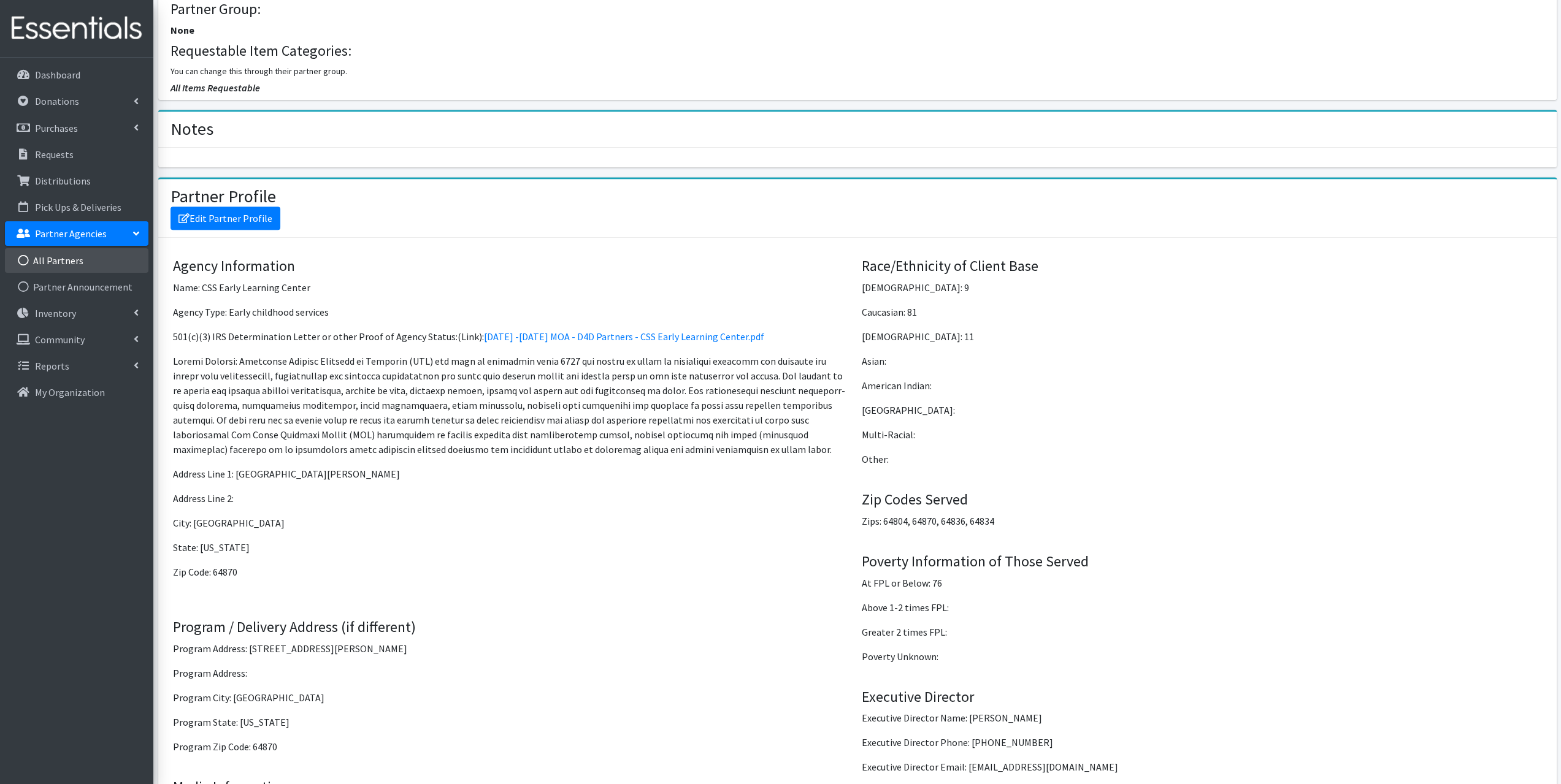
click at [55, 258] on link "All Partners" at bounding box center [77, 260] width 144 height 24
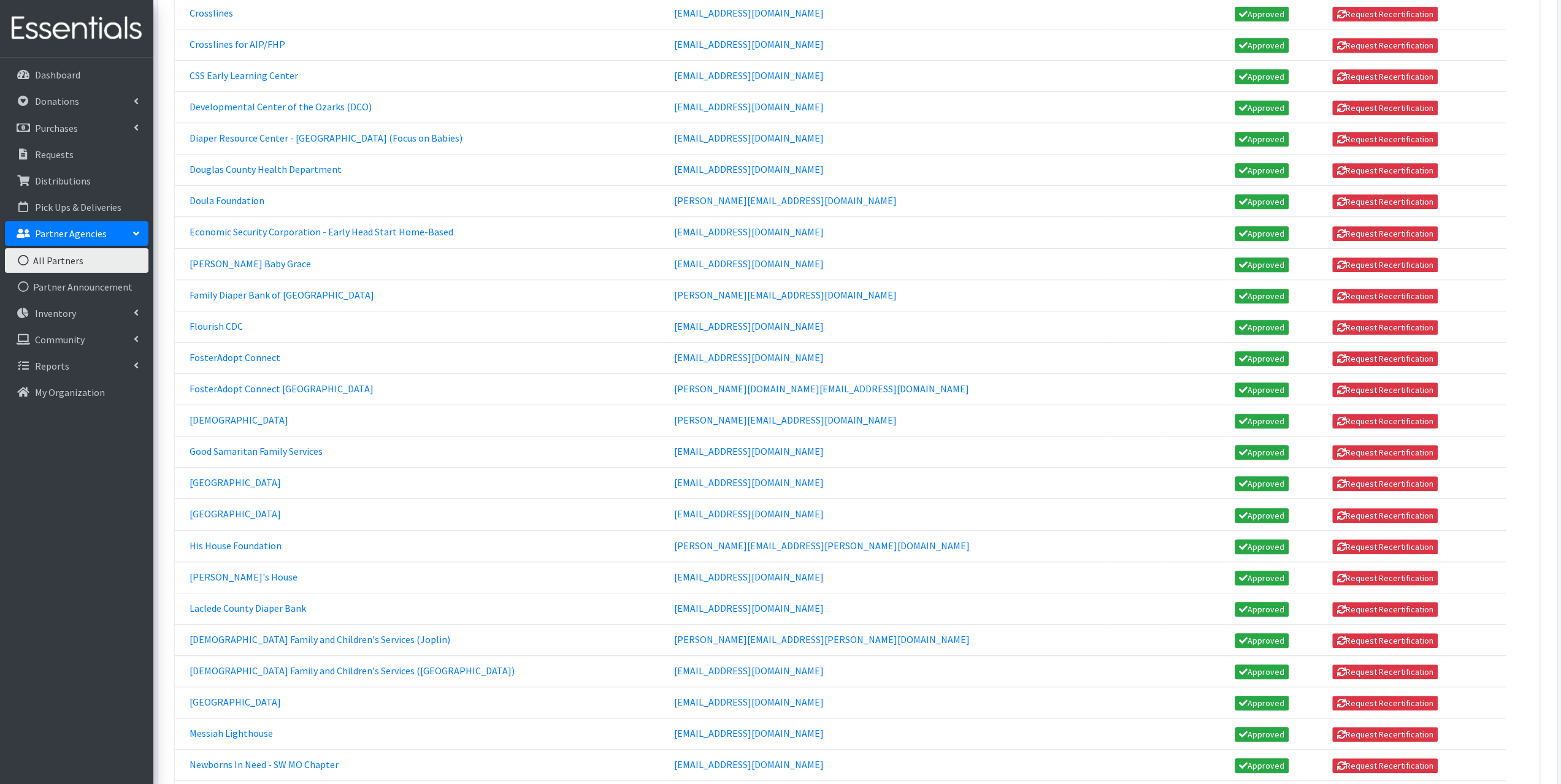
scroll to position [552, 0]
click at [239, 538] on link "His House Foundation" at bounding box center [235, 544] width 92 height 12
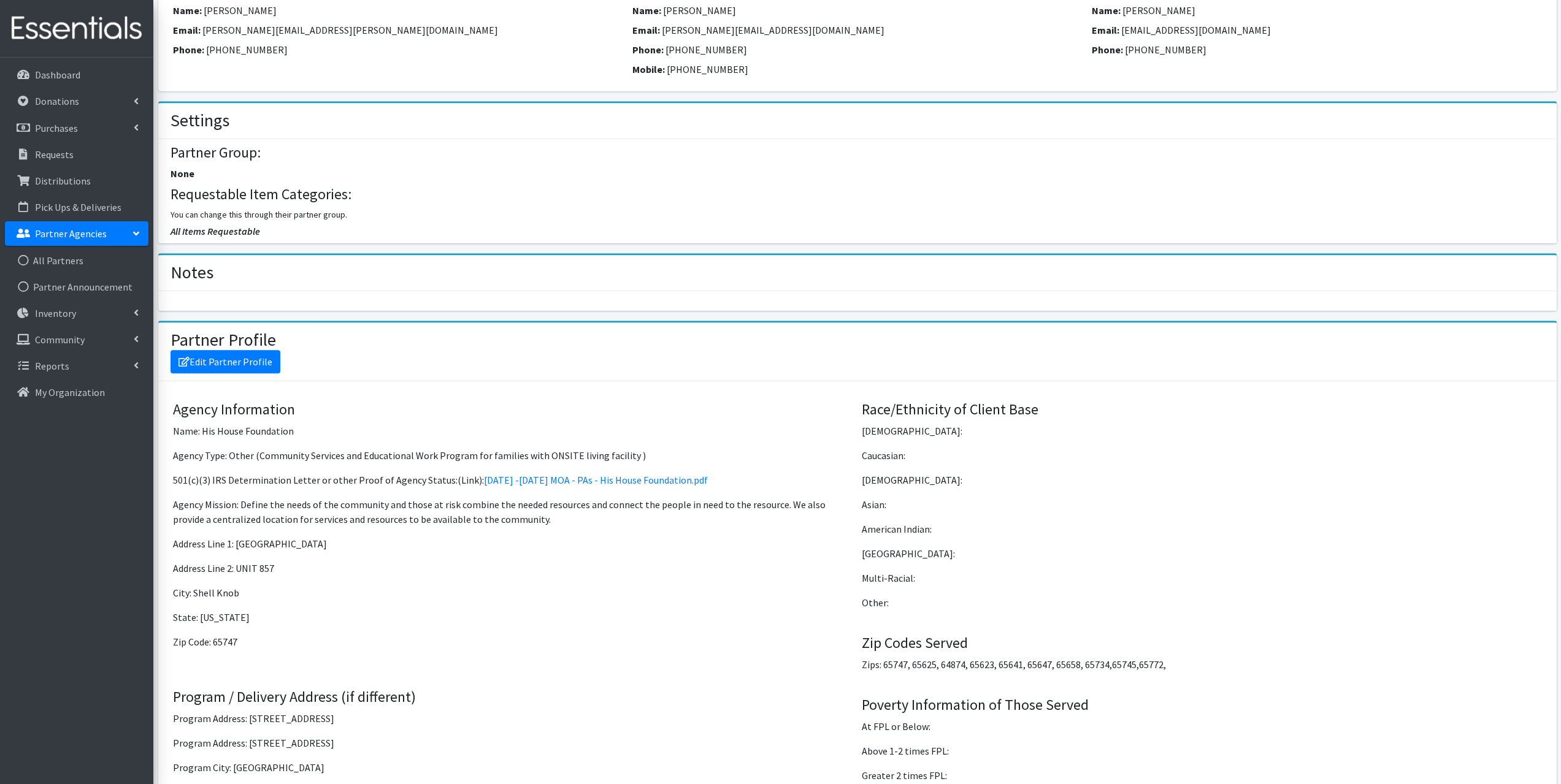
scroll to position [736, 0]
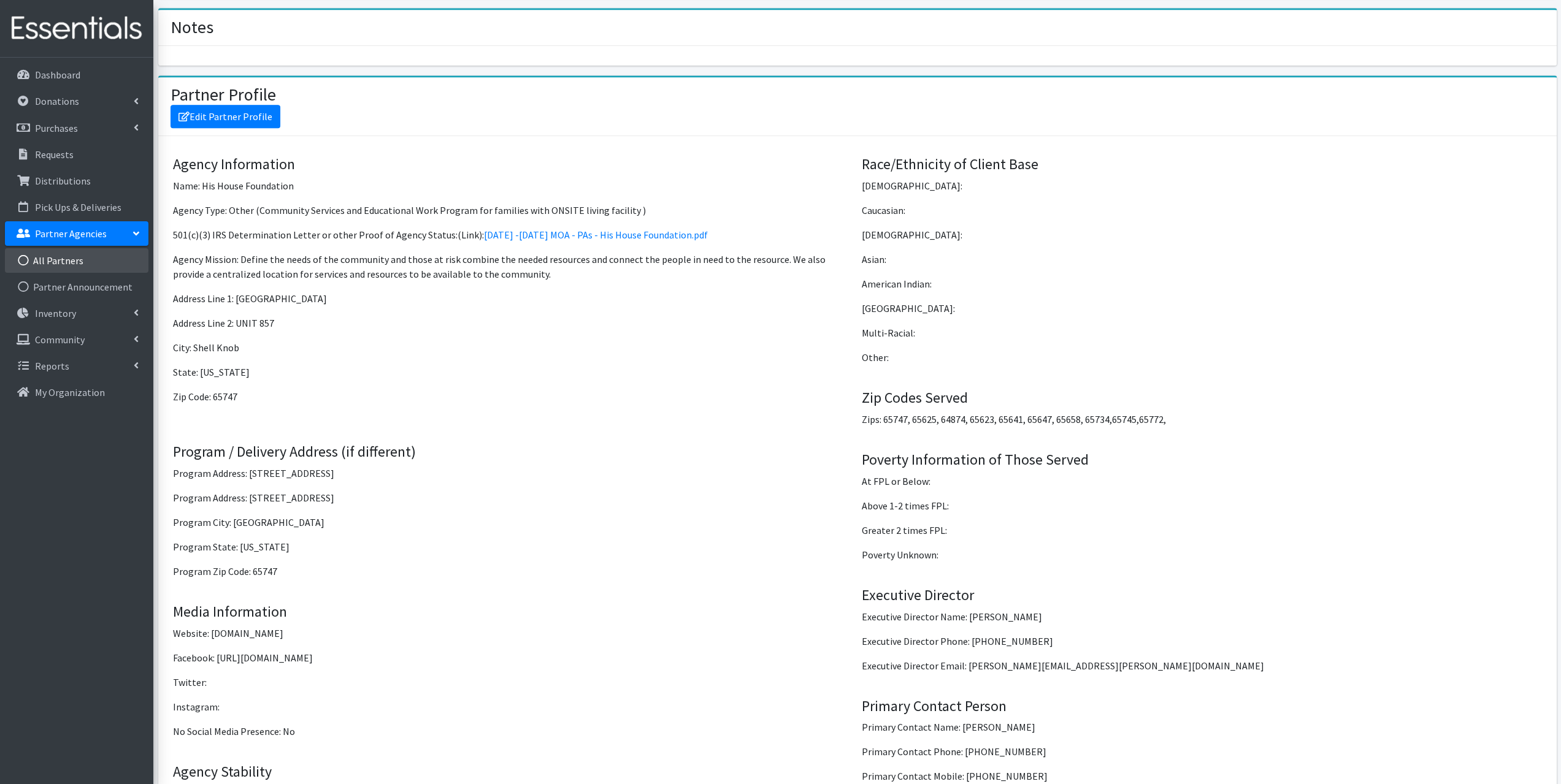
click at [42, 263] on link "All Partners" at bounding box center [77, 260] width 144 height 24
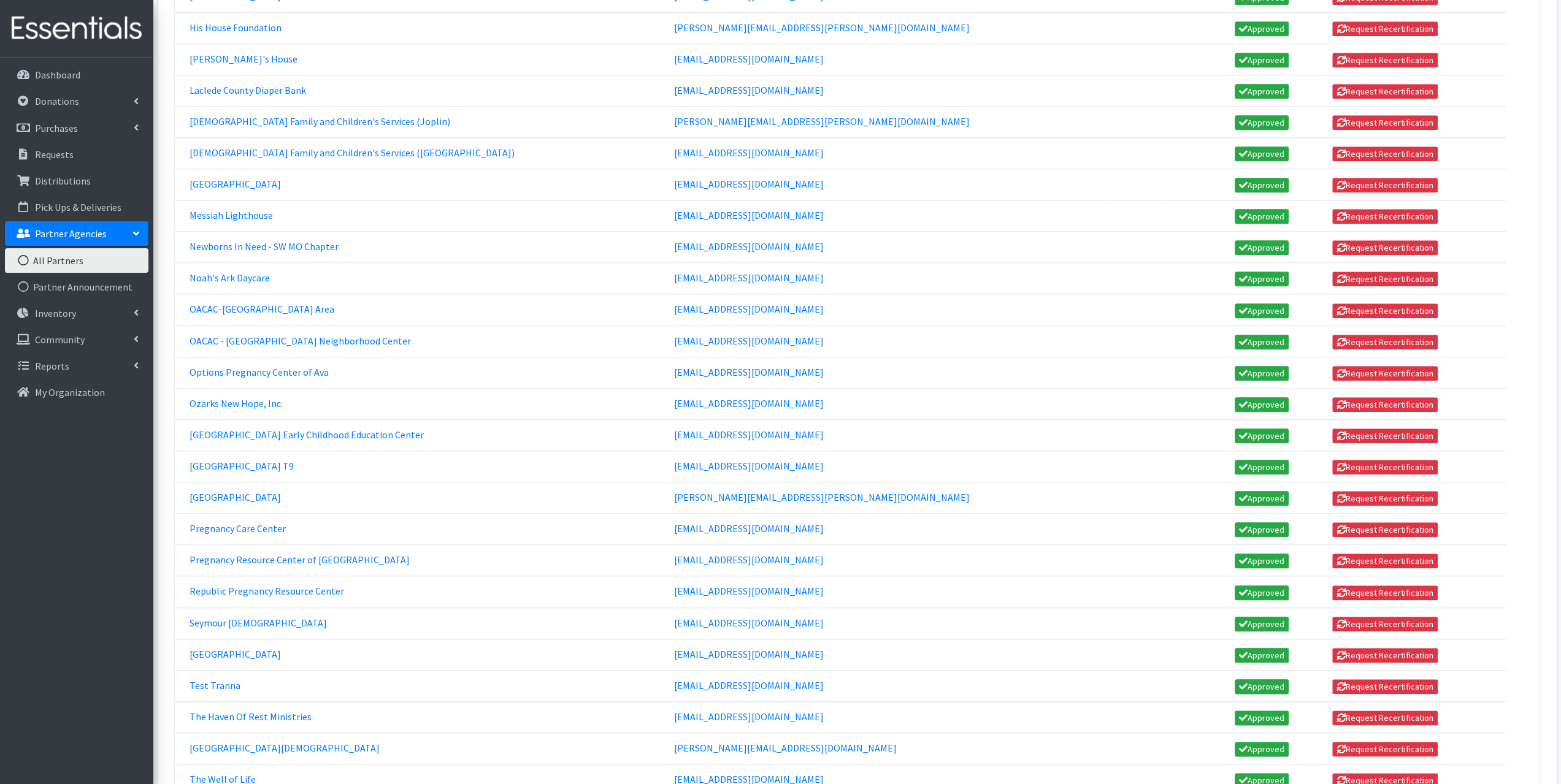
scroll to position [1165, 0]
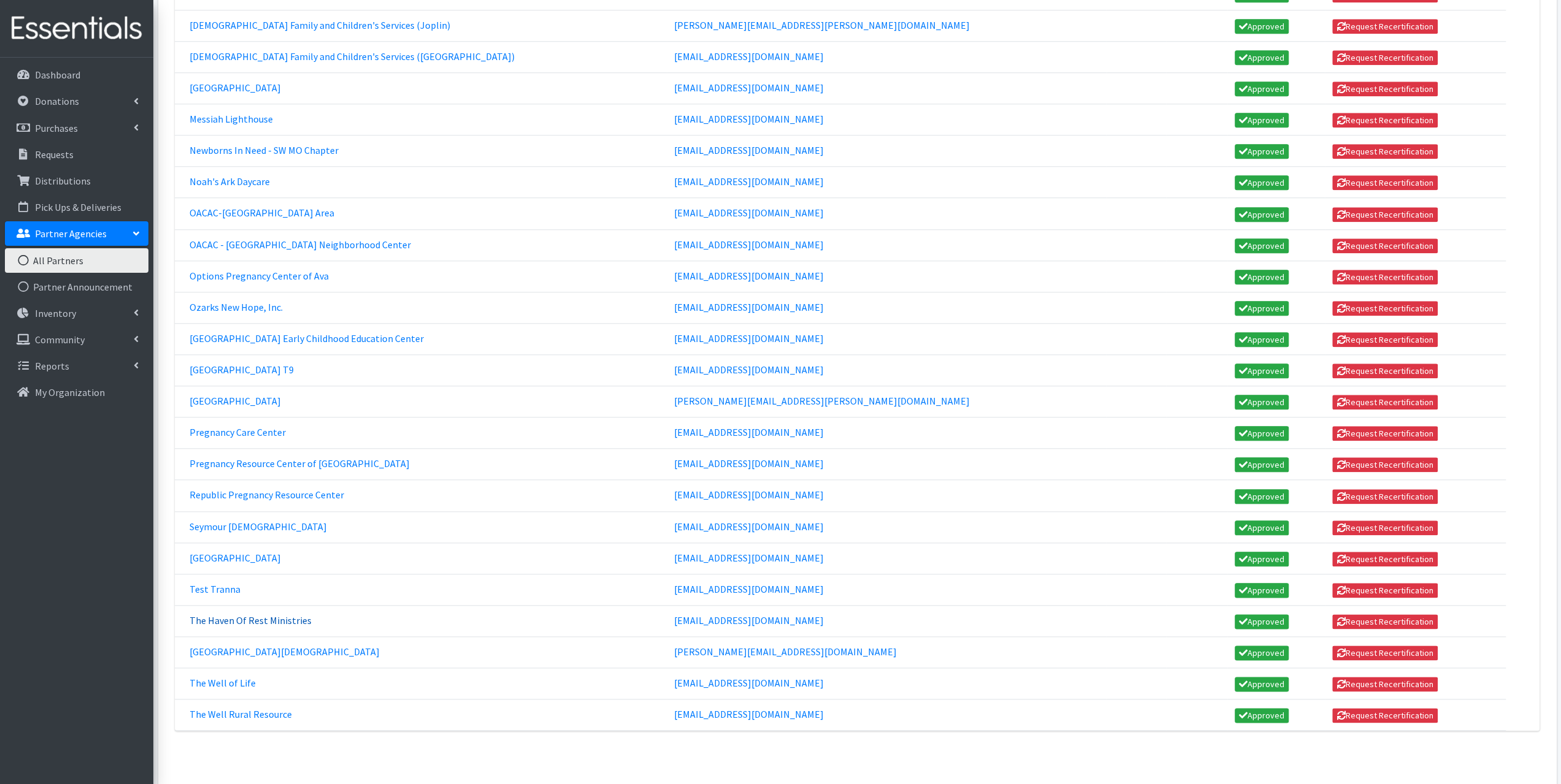
click at [241, 614] on link "The Haven Of Rest Ministries" at bounding box center [250, 620] width 122 height 12
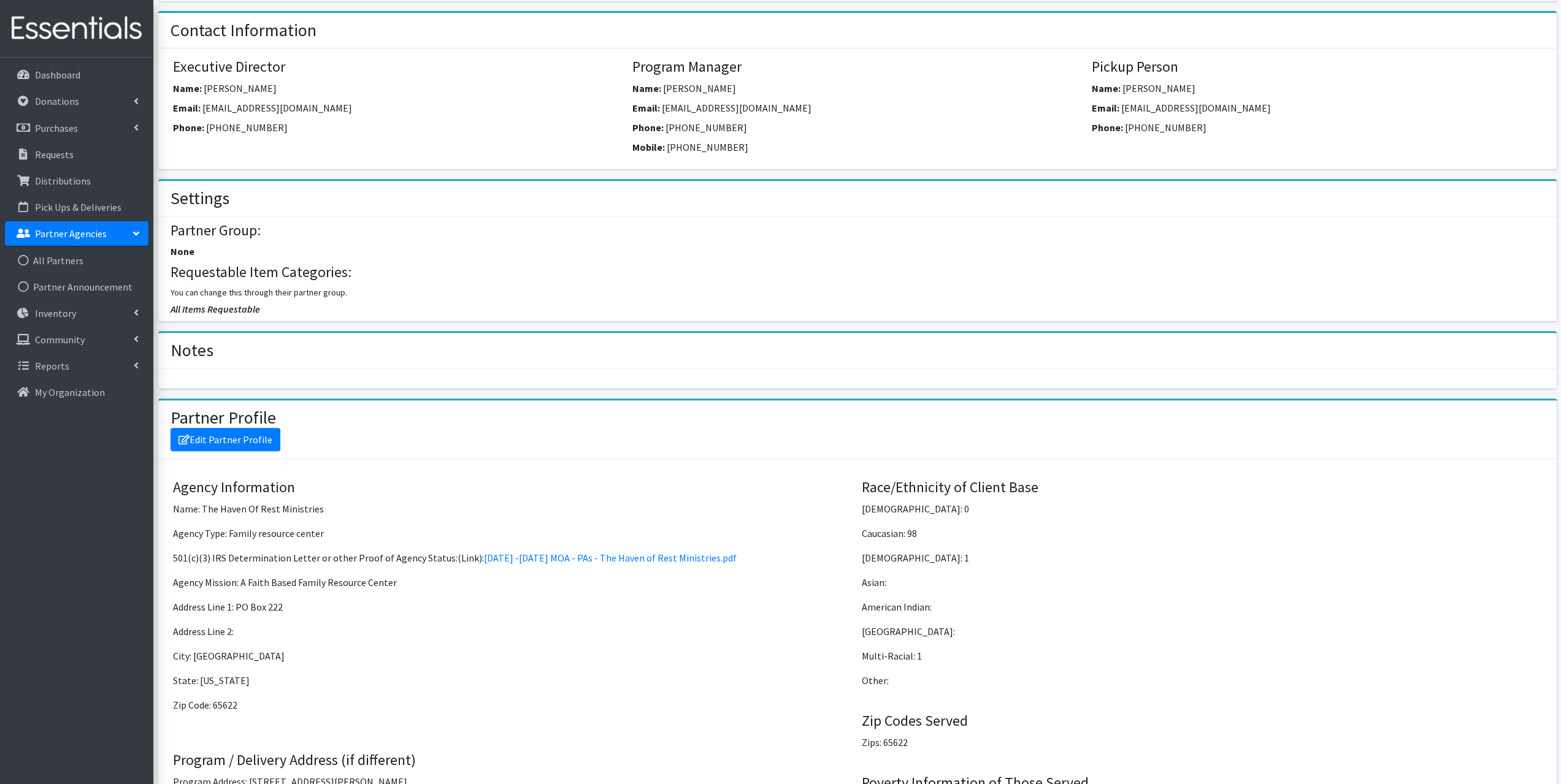
scroll to position [491, 0]
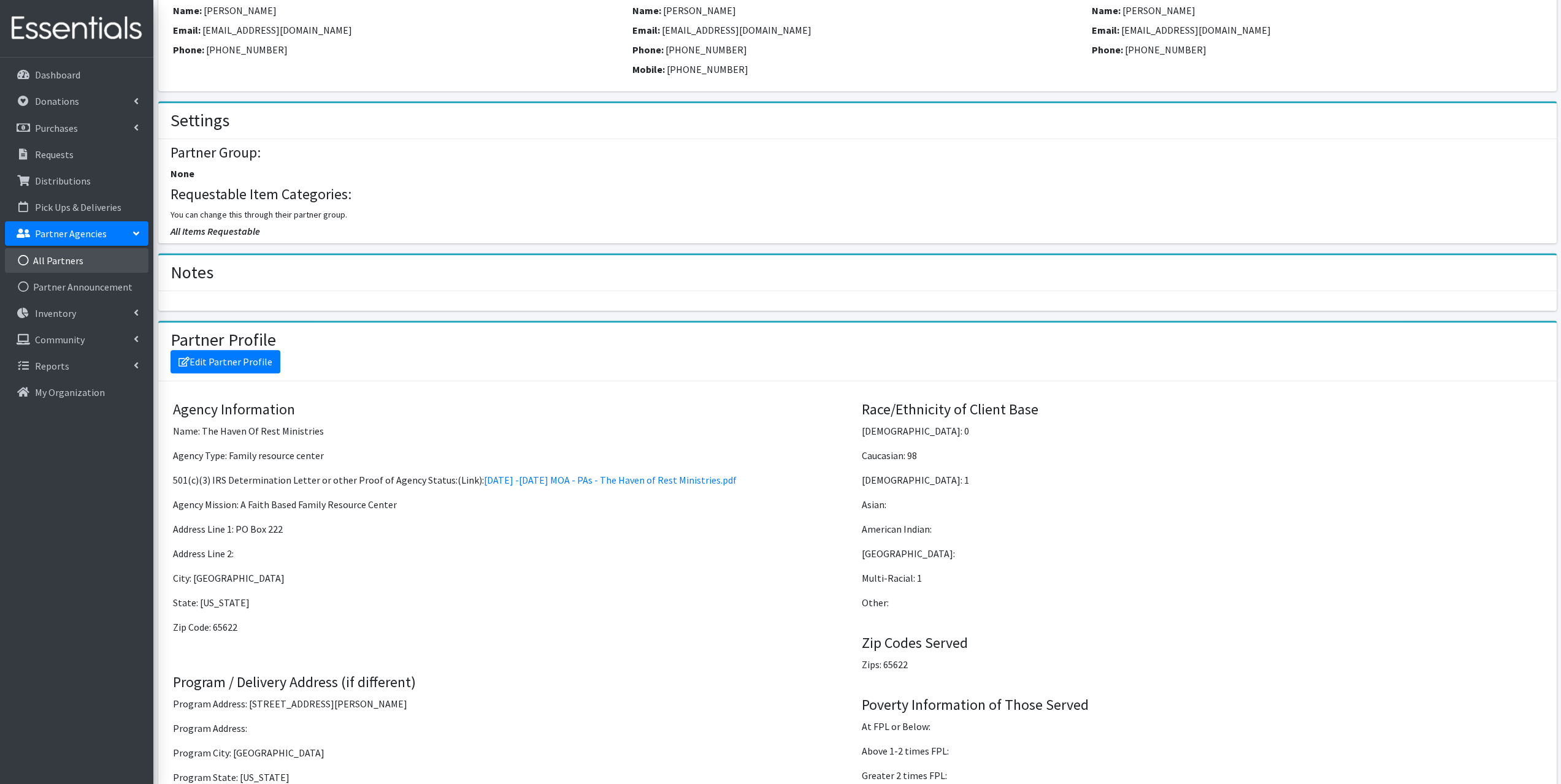
click at [52, 260] on link "All Partners" at bounding box center [77, 260] width 144 height 24
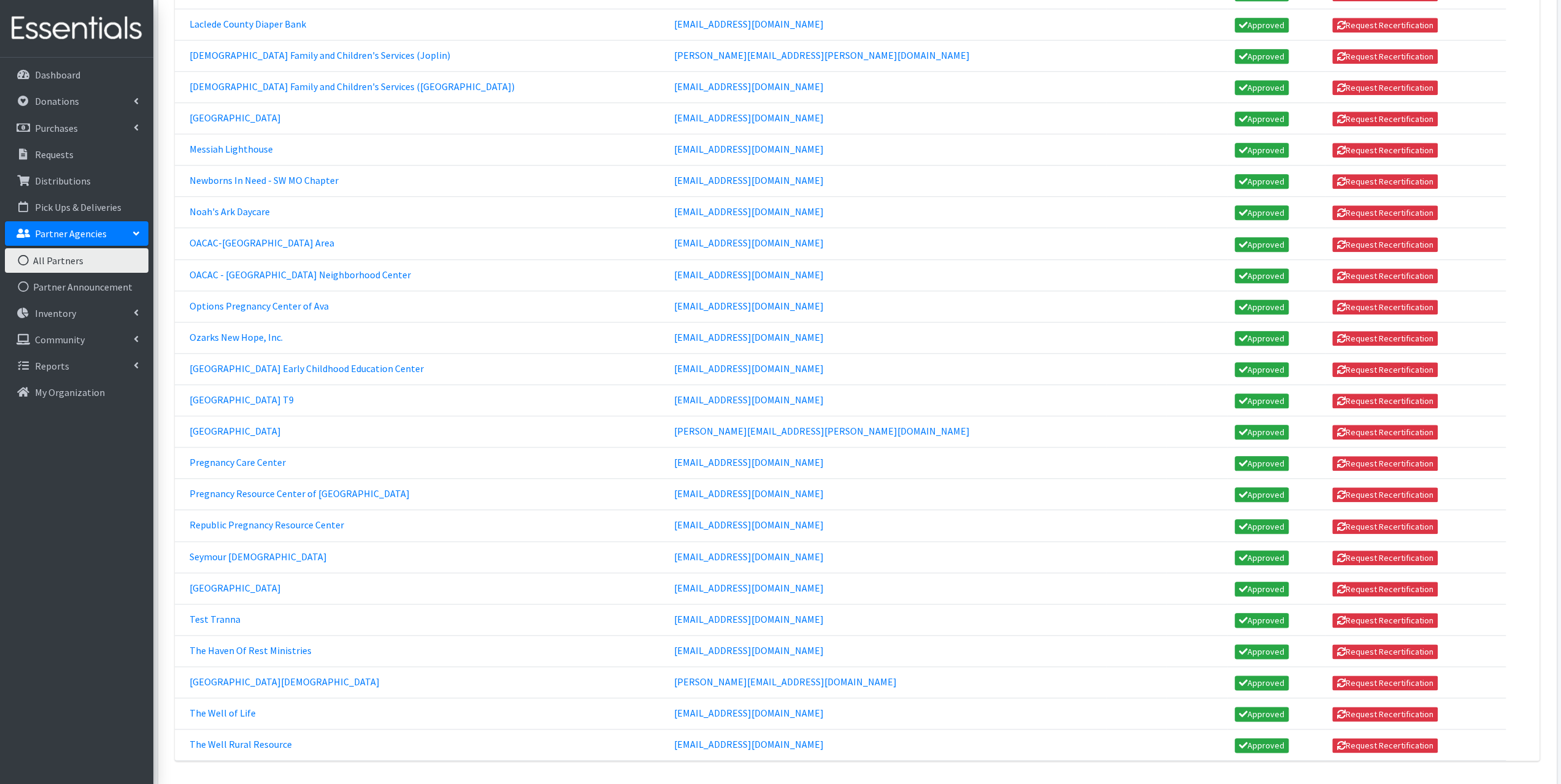
scroll to position [1214, 0]
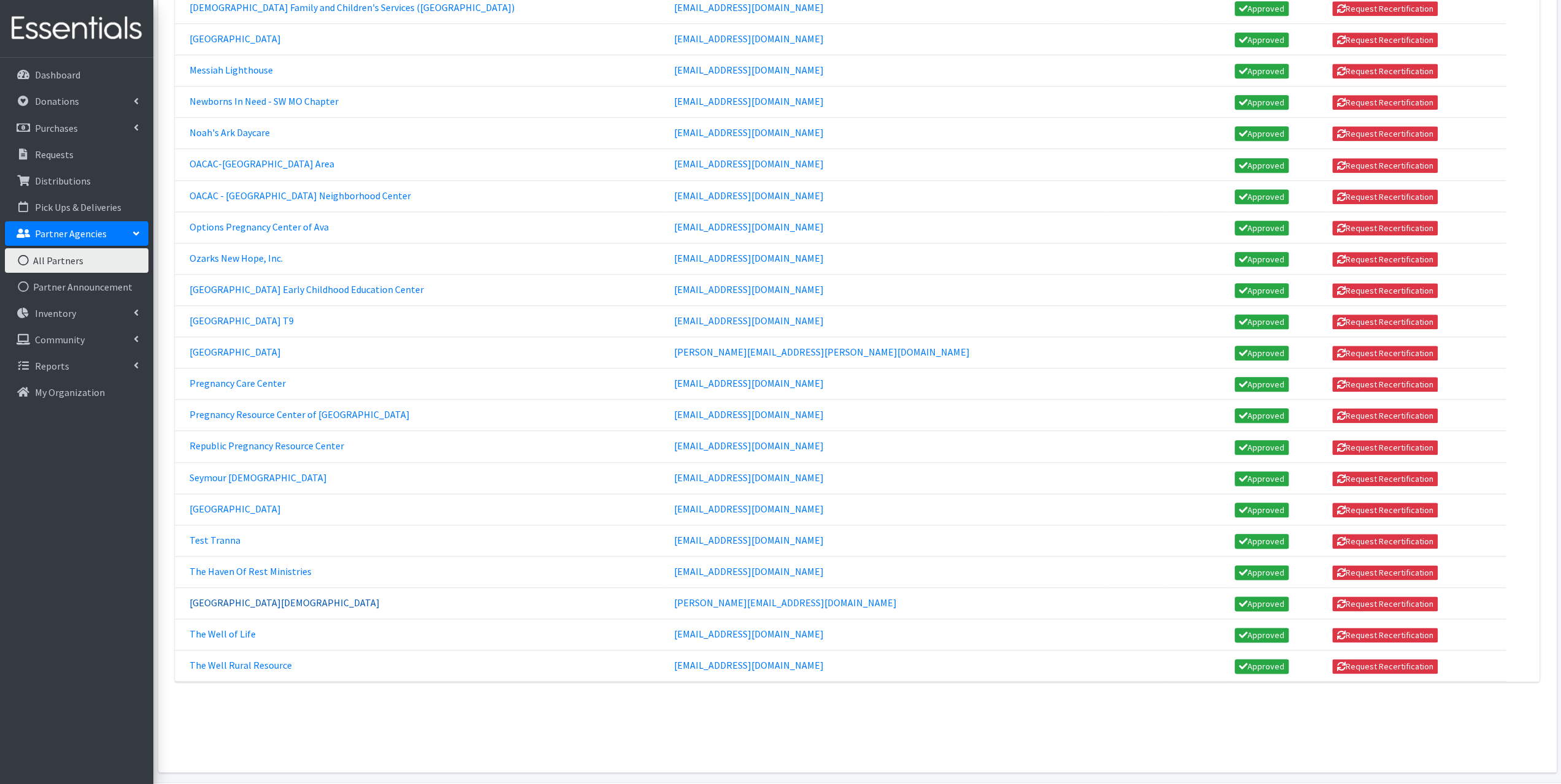
click at [240, 596] on link "[GEOGRAPHIC_DATA][DEMOGRAPHIC_DATA]" at bounding box center [284, 602] width 190 height 12
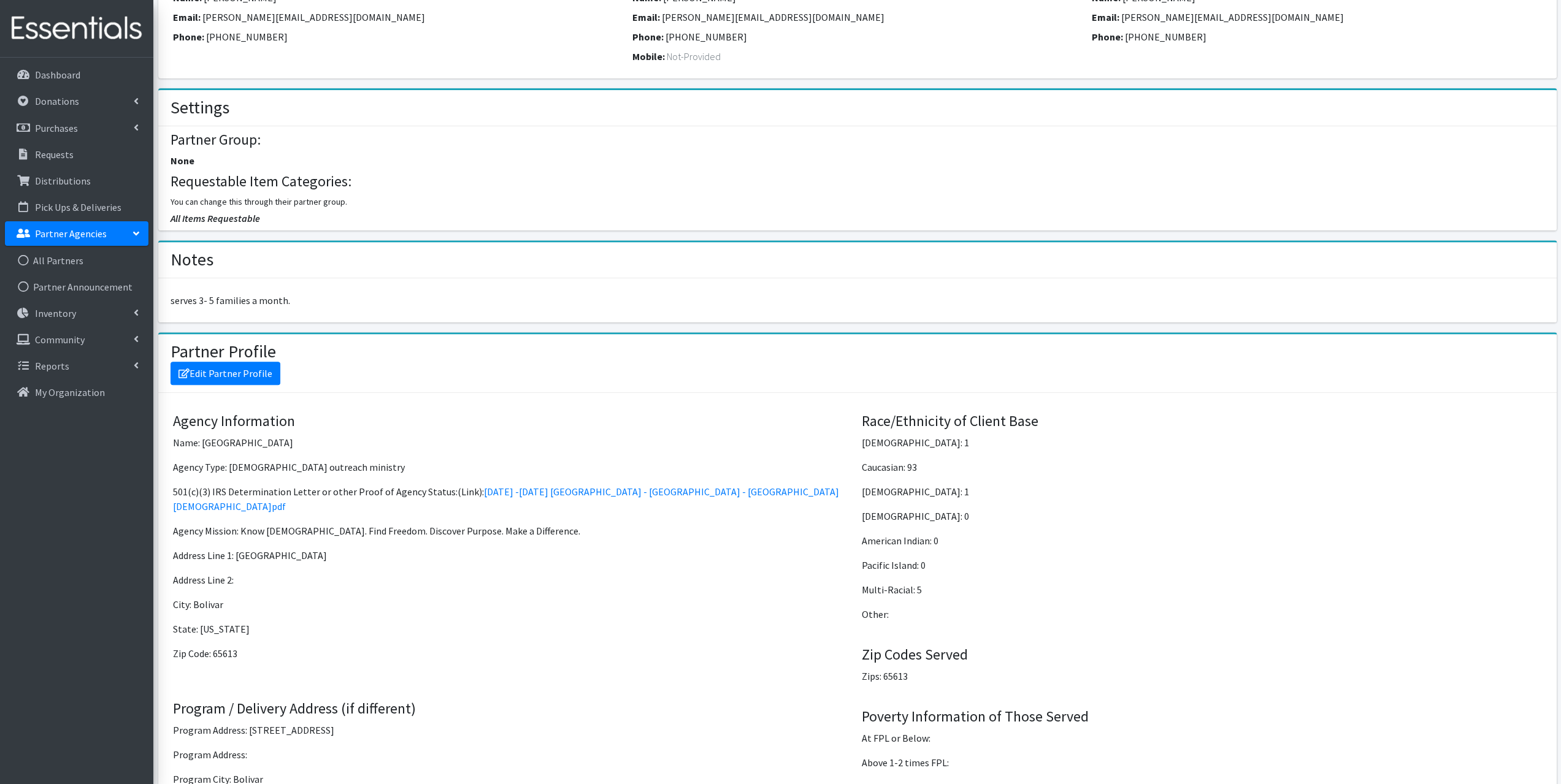
scroll to position [491, 0]
